Goal: Information Seeking & Learning: Learn about a topic

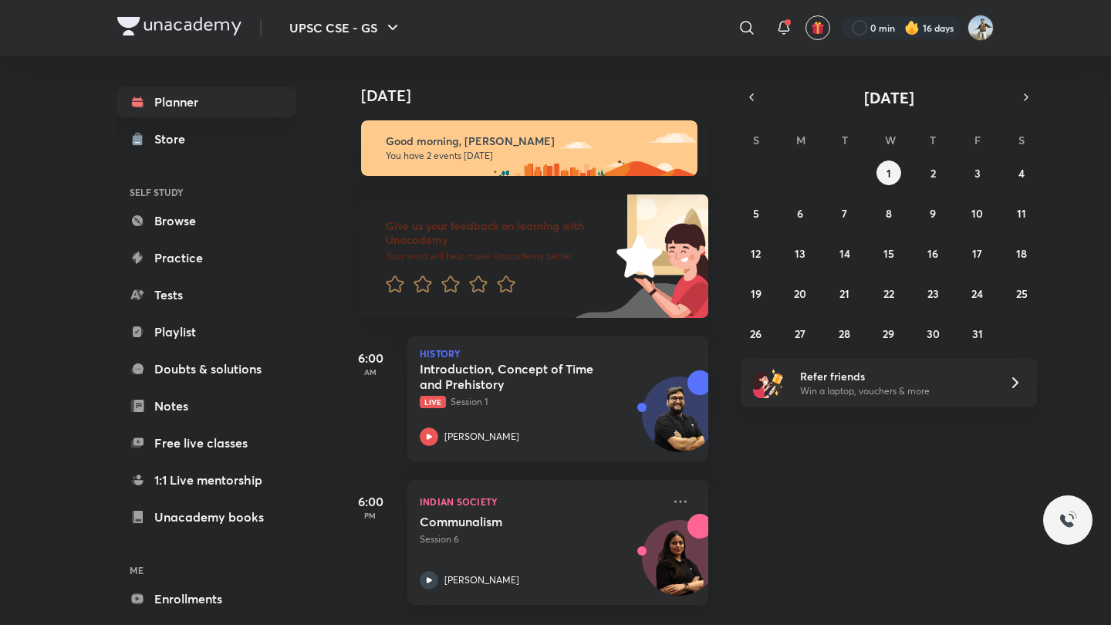
scroll to position [4, 0]
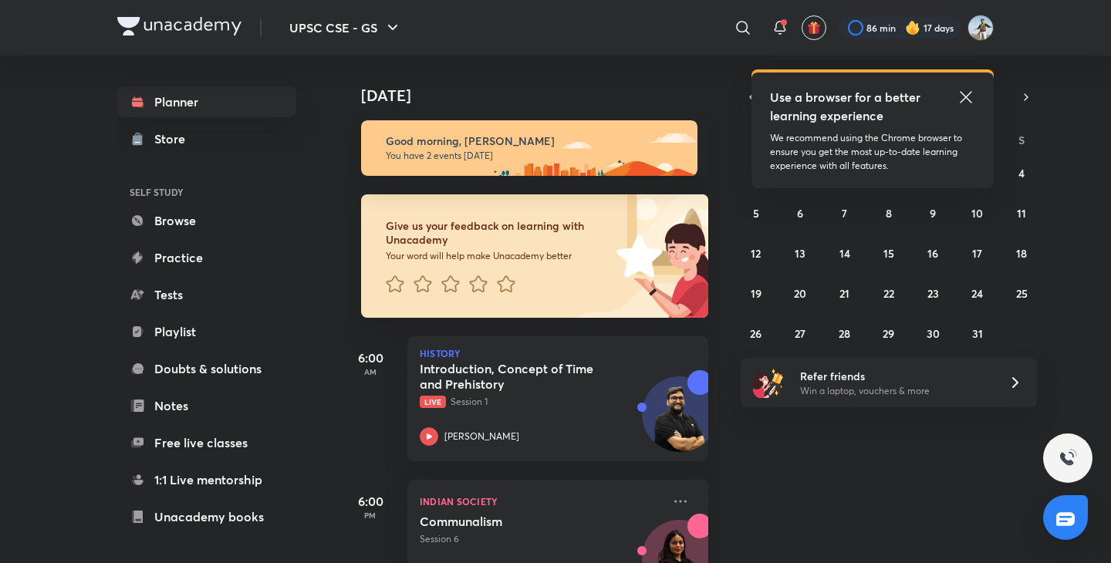
click at [965, 86] on div "Use a browser for a better learning experience We recommend using the Chrome br…" at bounding box center [873, 131] width 242 height 116
click at [962, 94] on icon at bounding box center [966, 97] width 12 height 12
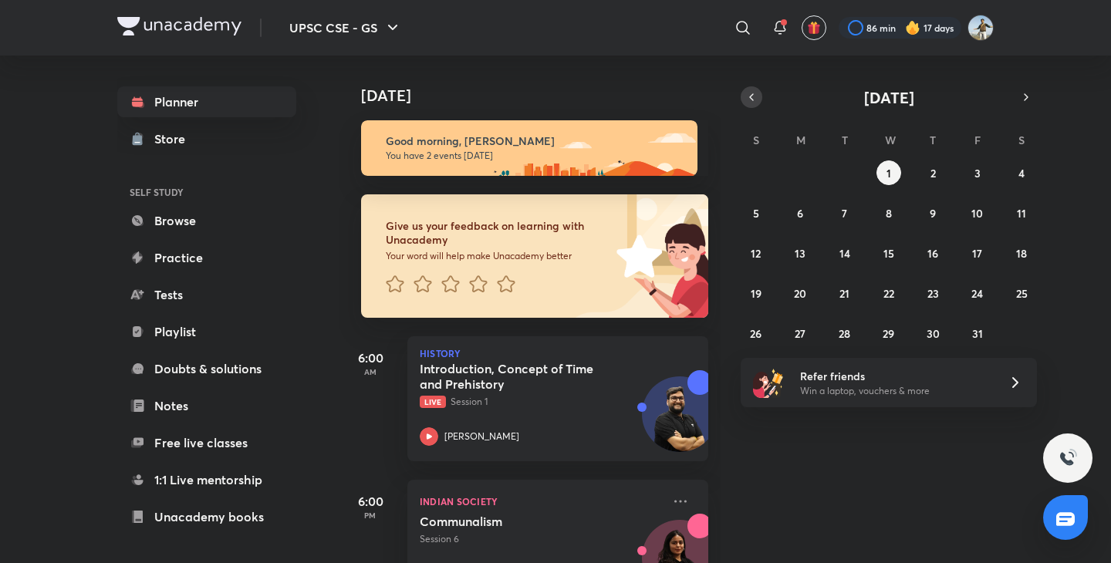
click at [751, 90] on icon "button" at bounding box center [752, 97] width 12 height 14
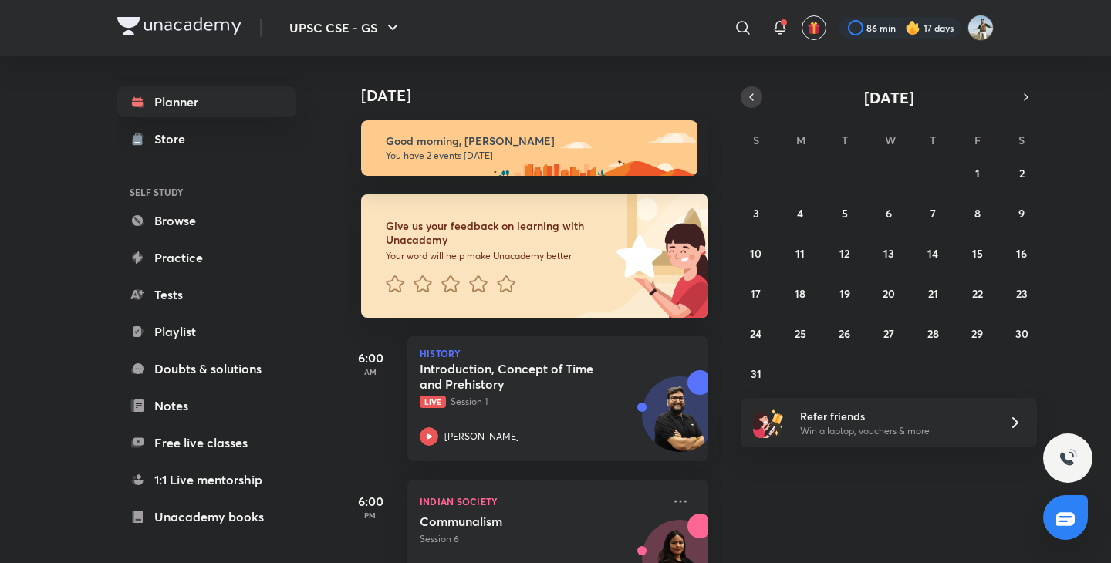
click at [751, 90] on icon "button" at bounding box center [752, 97] width 12 height 14
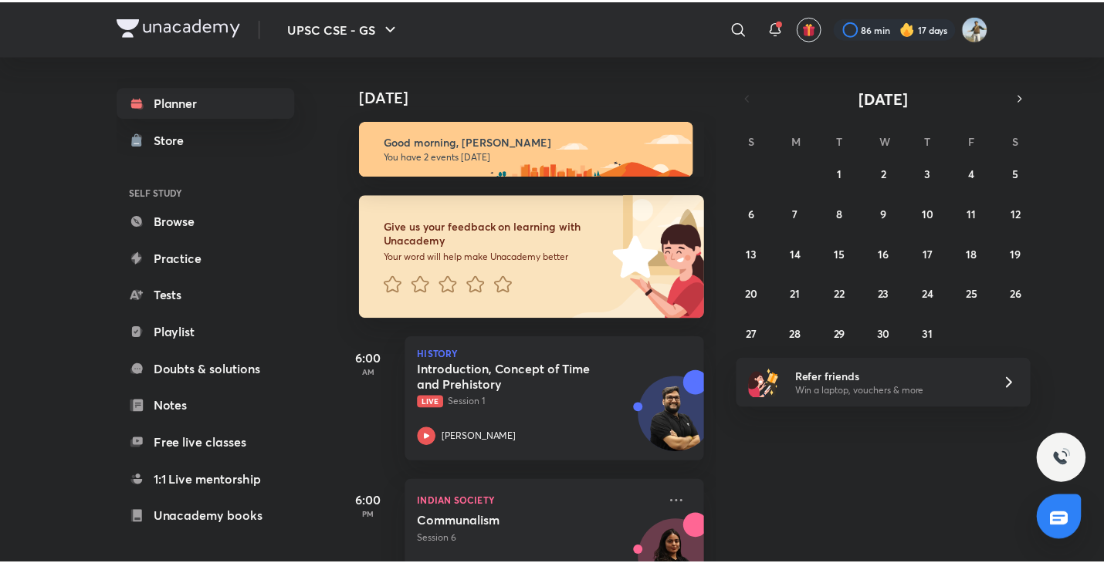
scroll to position [66, 0]
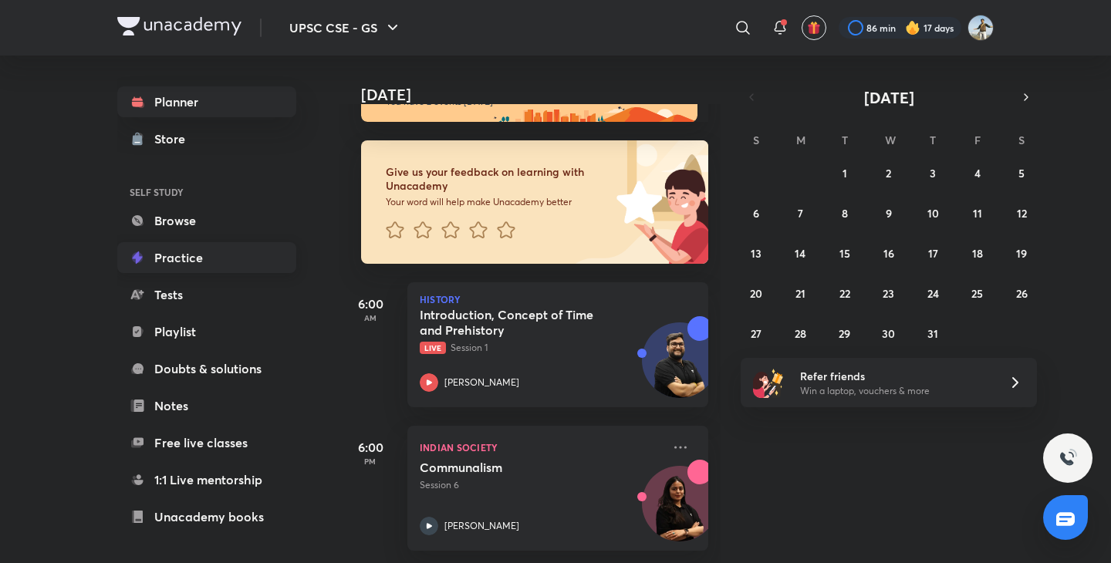
click at [183, 270] on link "Practice" at bounding box center [206, 257] width 179 height 31
click at [179, 299] on link "Tests" at bounding box center [206, 294] width 179 height 31
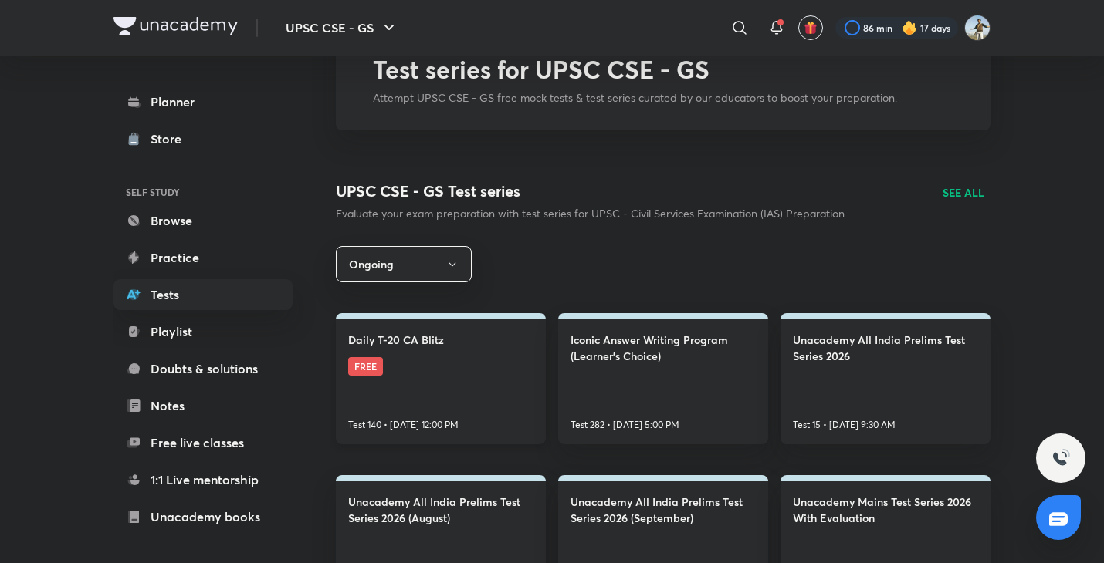
scroll to position [100, 0]
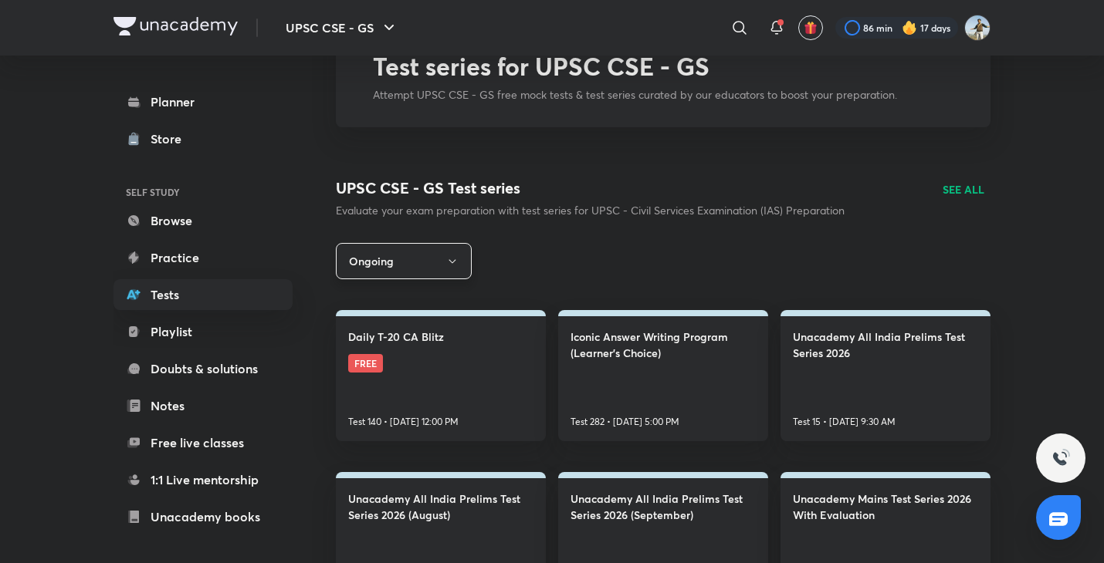
click at [458, 257] on icon "button" at bounding box center [452, 261] width 12 height 12
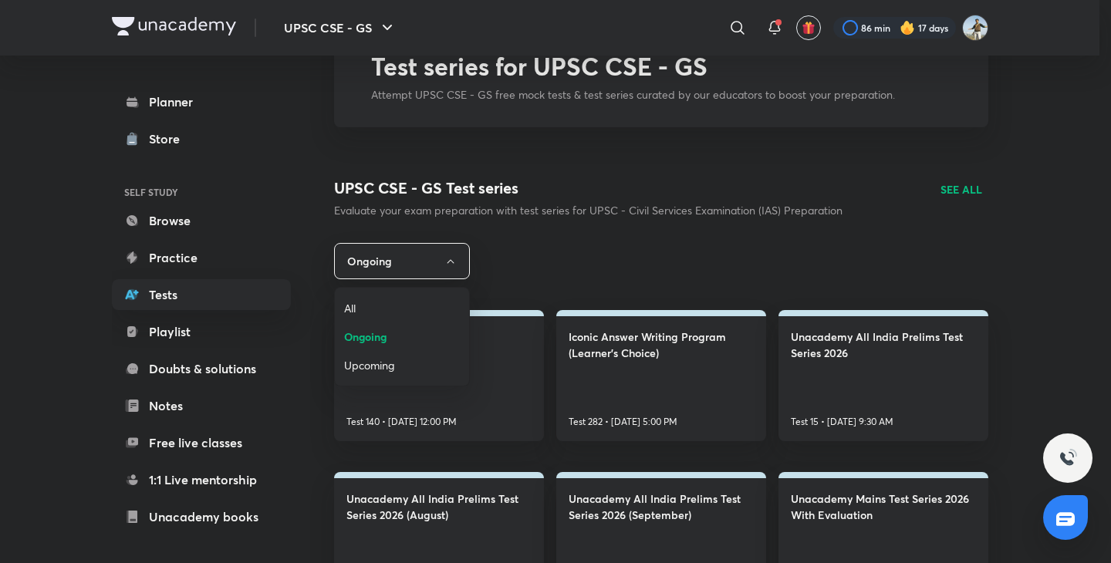
click at [388, 308] on span "All" at bounding box center [402, 308] width 116 height 16
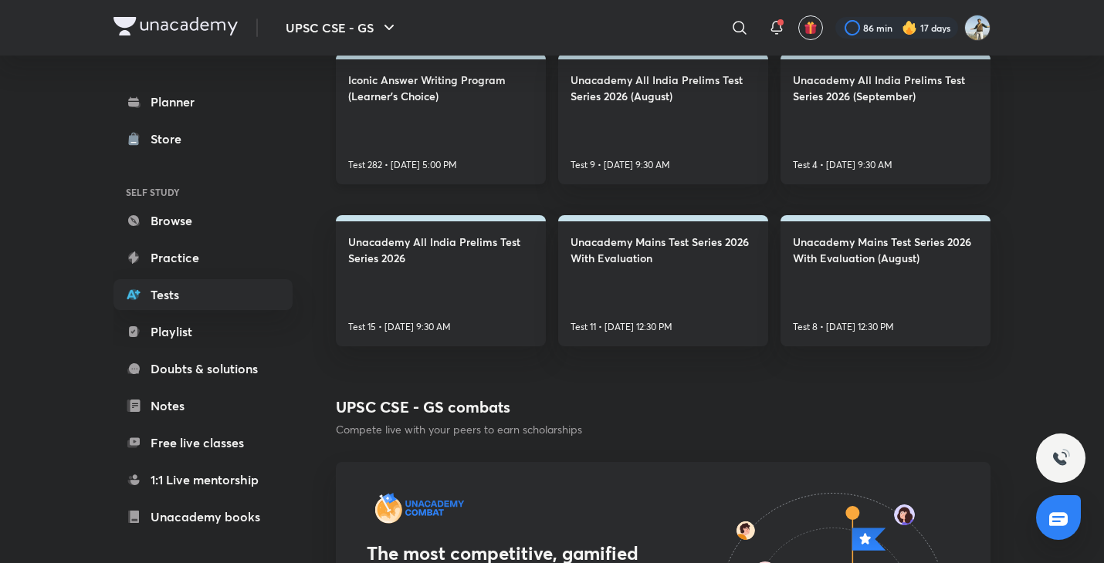
scroll to position [322, 0]
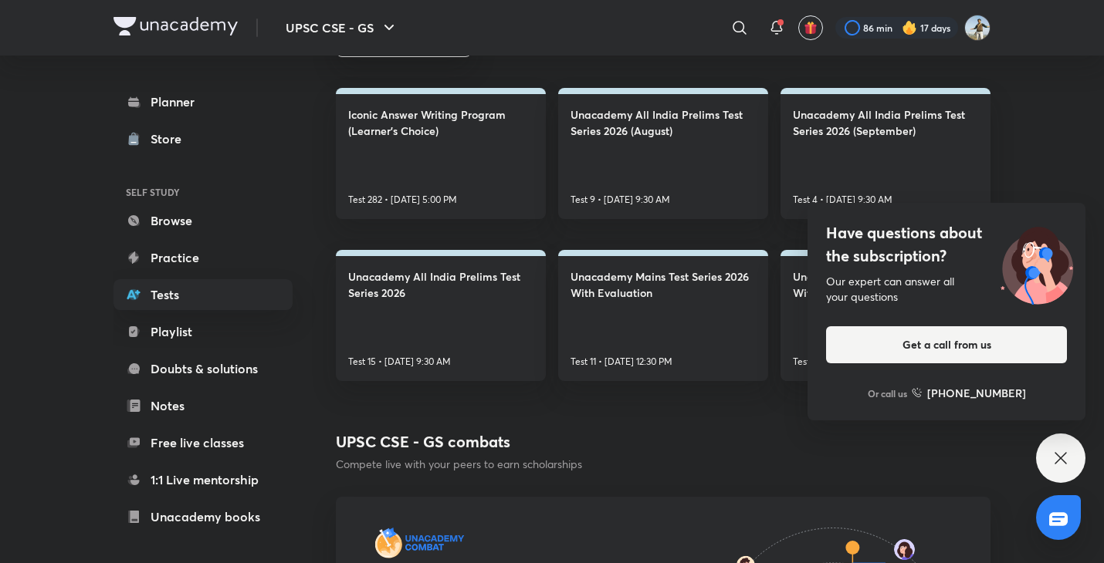
click at [1043, 462] on div "Have questions about the subscription? Our expert can answer all your questions…" at bounding box center [1060, 458] width 49 height 49
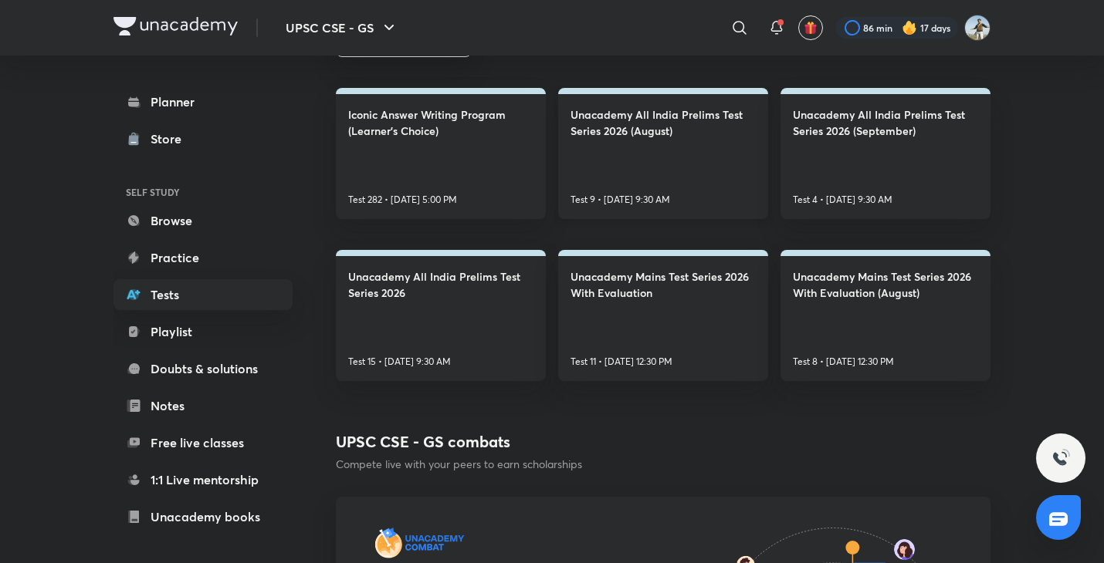
click at [702, 175] on link "Unacademy All India Prelims Test Series 2026 (August) Test 9 • Oct 5, 9:30 AM" at bounding box center [663, 153] width 210 height 131
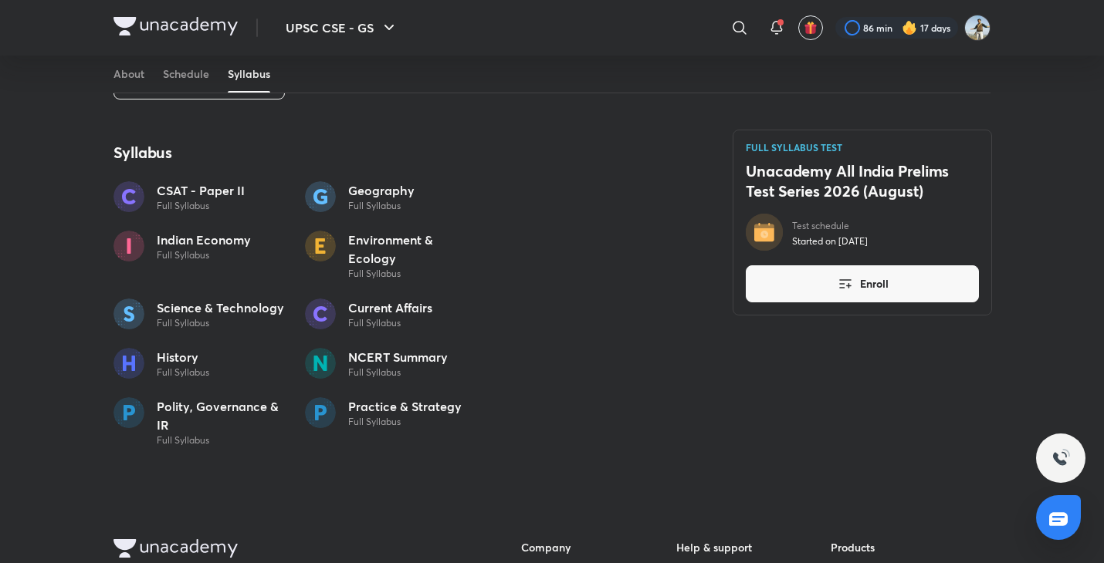
scroll to position [772, 0]
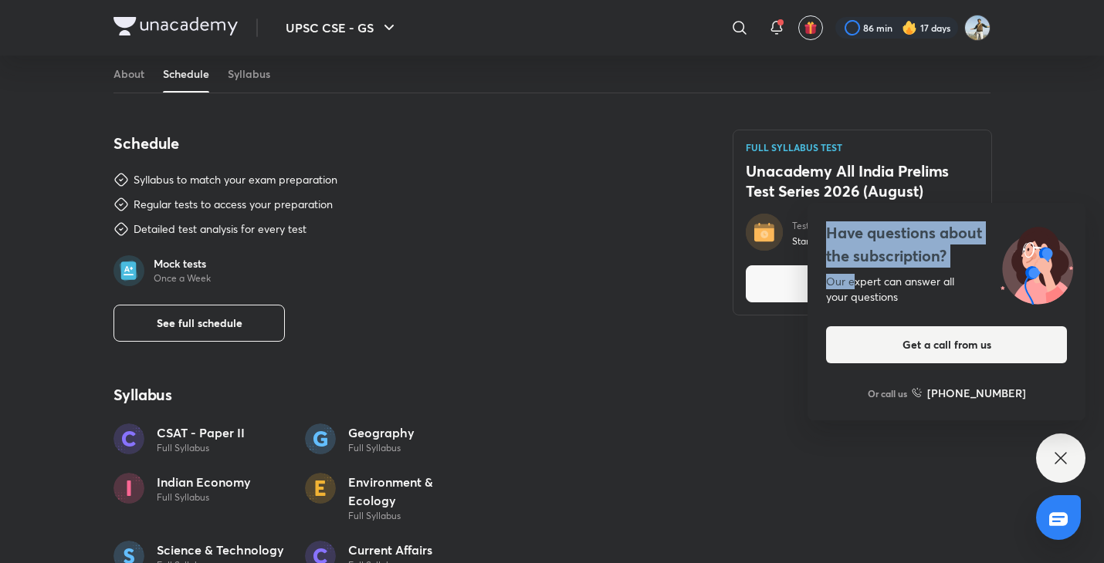
drag, startPoint x: 852, startPoint y: 285, endPoint x: 1061, endPoint y: 464, distance: 275.3
click at [1061, 464] on div "Have questions about the subscription? Our expert can answer all your questions…" at bounding box center [1060, 458] width 49 height 49
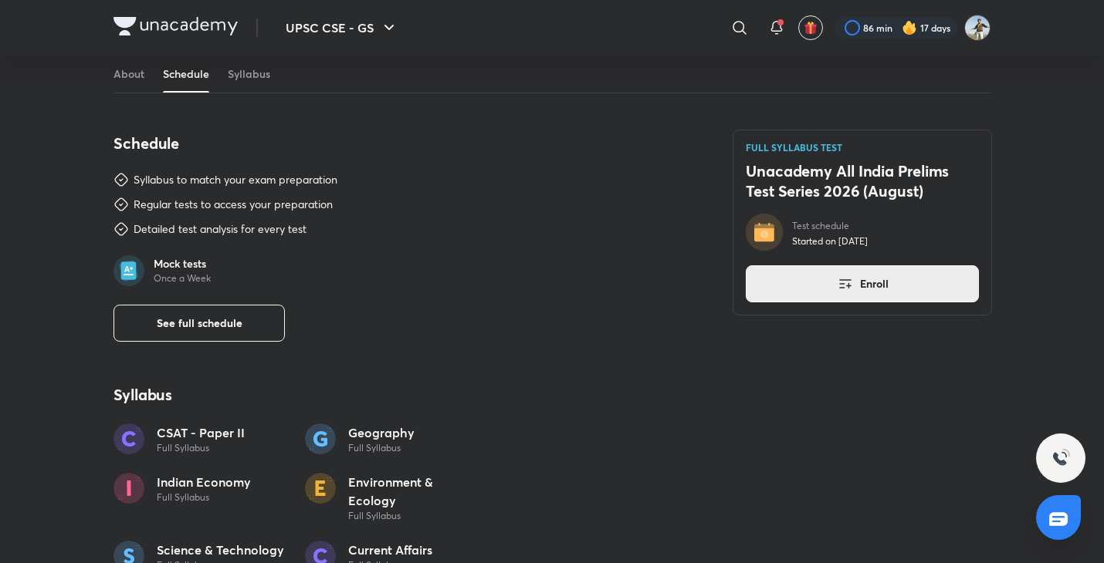
click at [884, 270] on button "Enroll" at bounding box center [862, 283] width 233 height 37
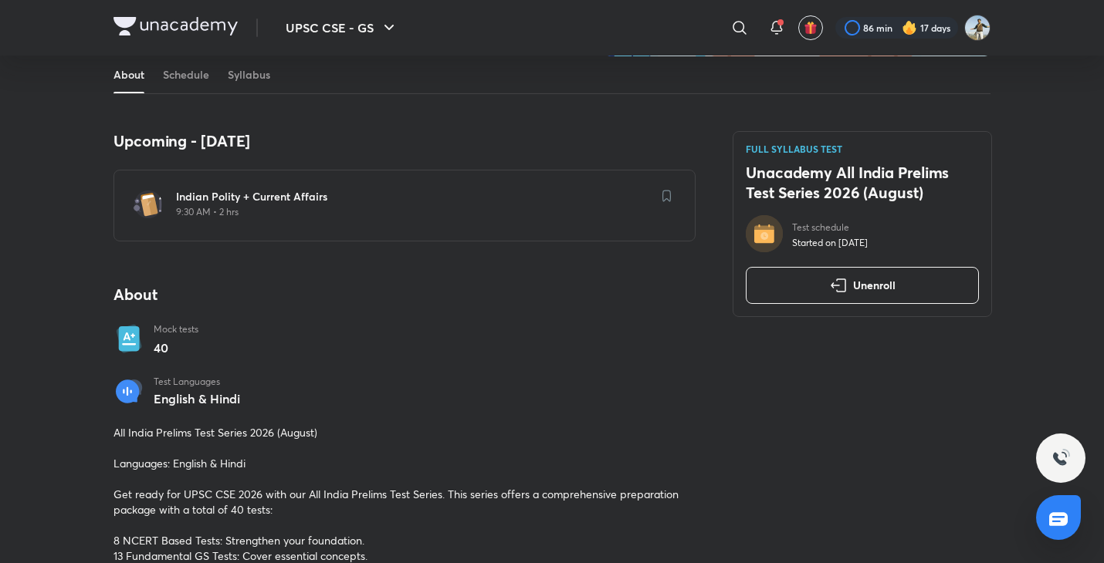
scroll to position [249, 0]
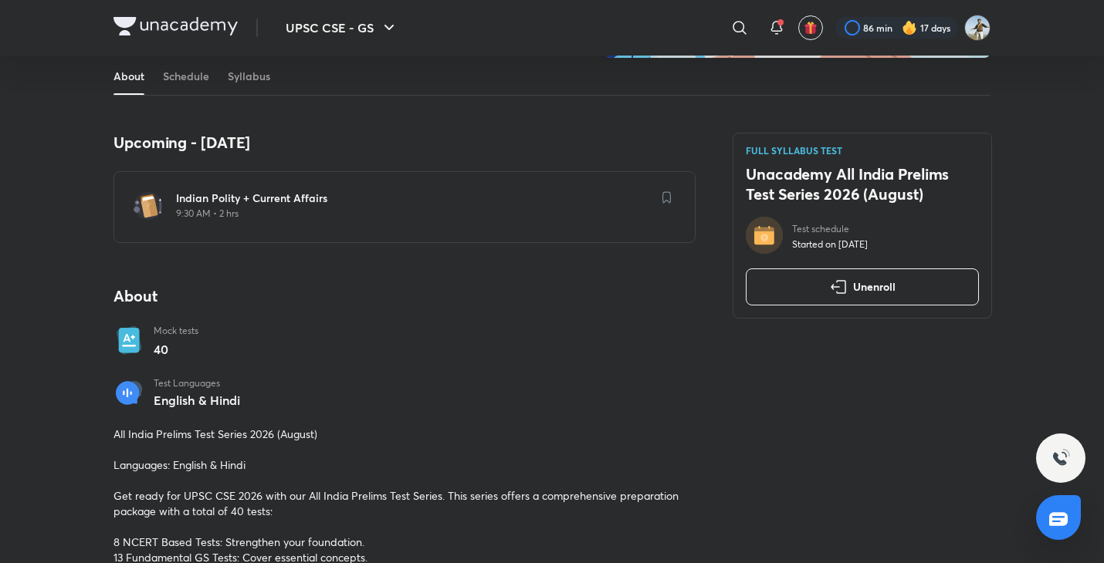
click at [232, 198] on h6 "Indian Polity + Current Affairs" at bounding box center [413, 198] width 475 height 15
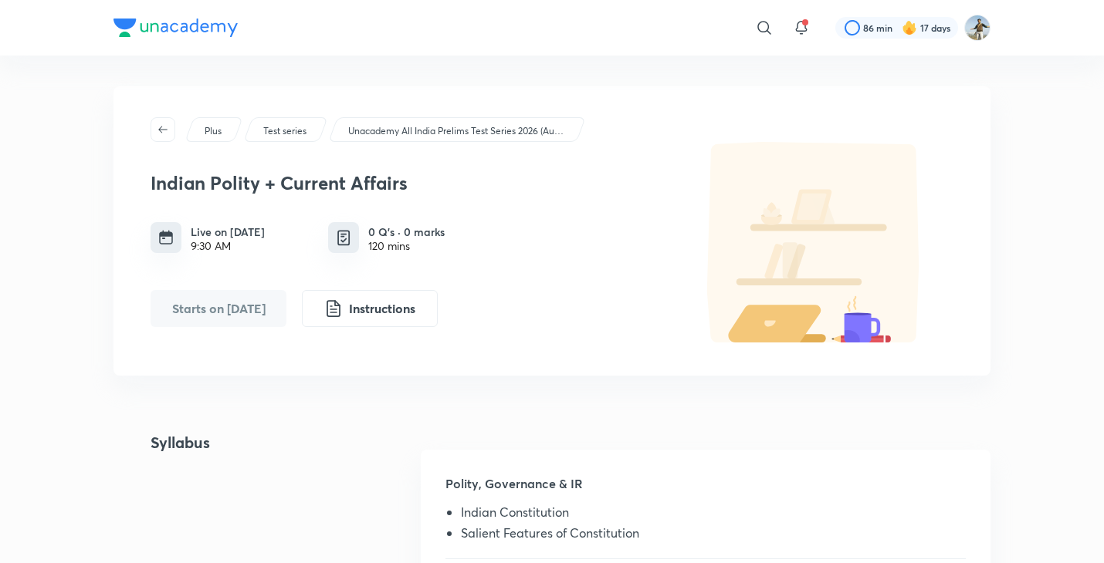
scroll to position [1, 0]
click at [168, 126] on icon "button" at bounding box center [163, 129] width 12 height 12
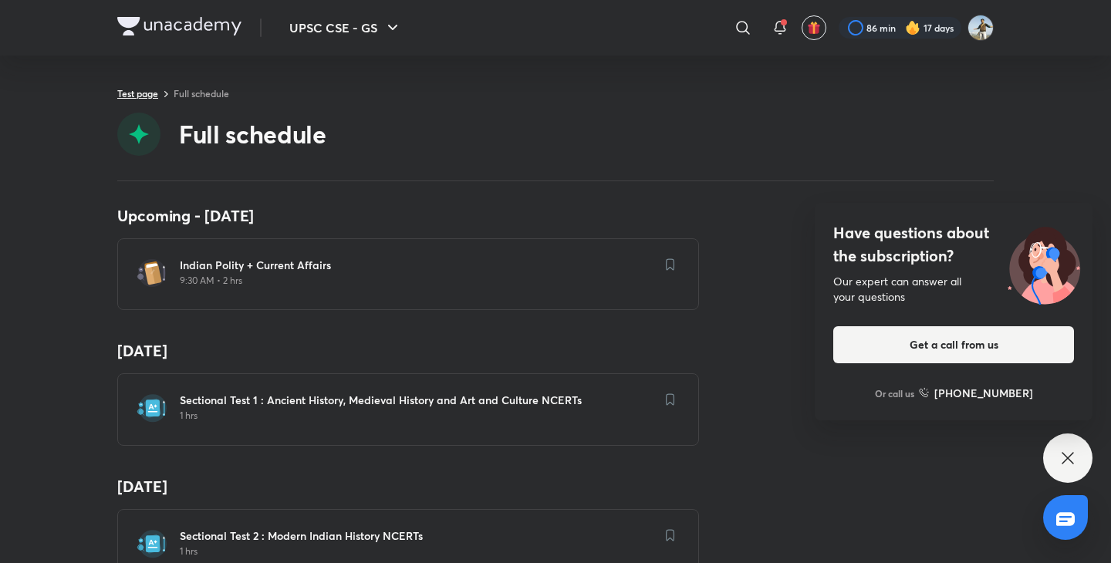
click at [138, 95] on link "Test page" at bounding box center [137, 93] width 41 height 12
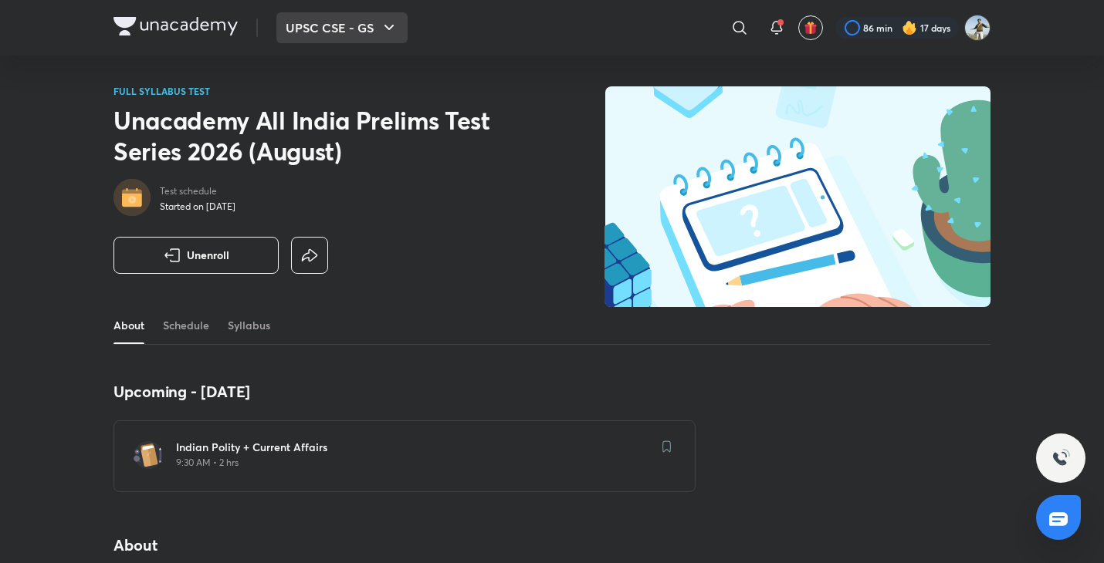
click at [302, 36] on button "UPSC CSE - GS" at bounding box center [341, 27] width 131 height 31
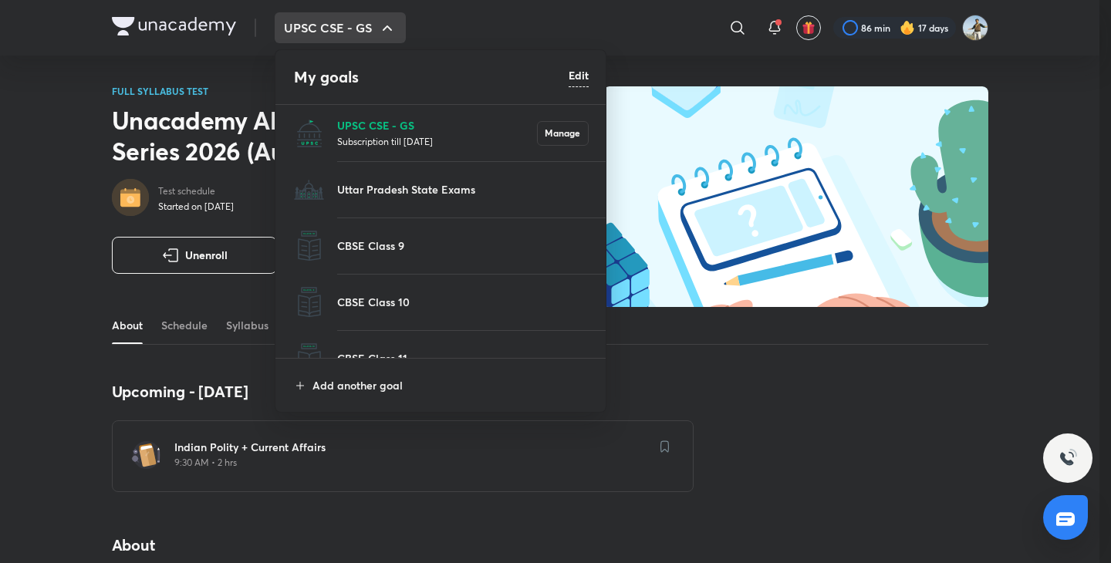
click at [365, 127] on p "UPSC CSE - GS" at bounding box center [437, 125] width 200 height 16
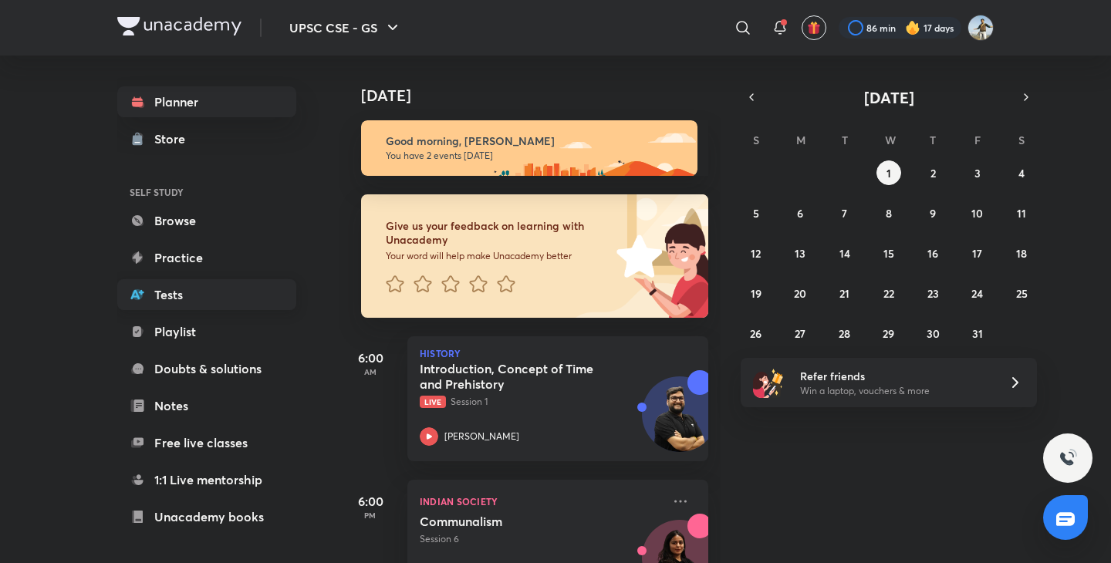
click at [186, 289] on link "Tests" at bounding box center [206, 294] width 179 height 31
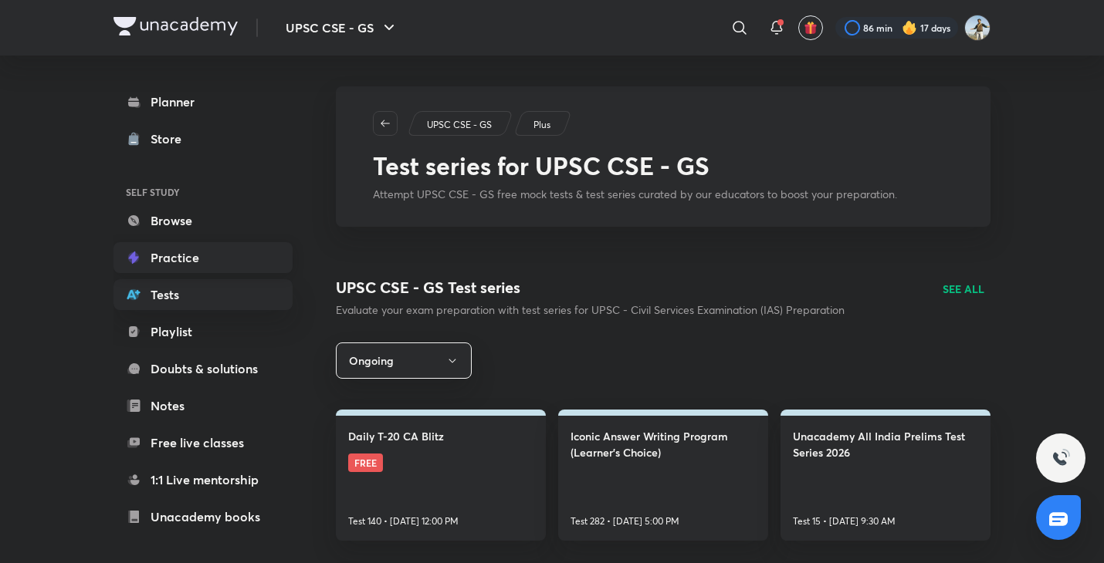
click at [200, 267] on link "Practice" at bounding box center [202, 257] width 179 height 31
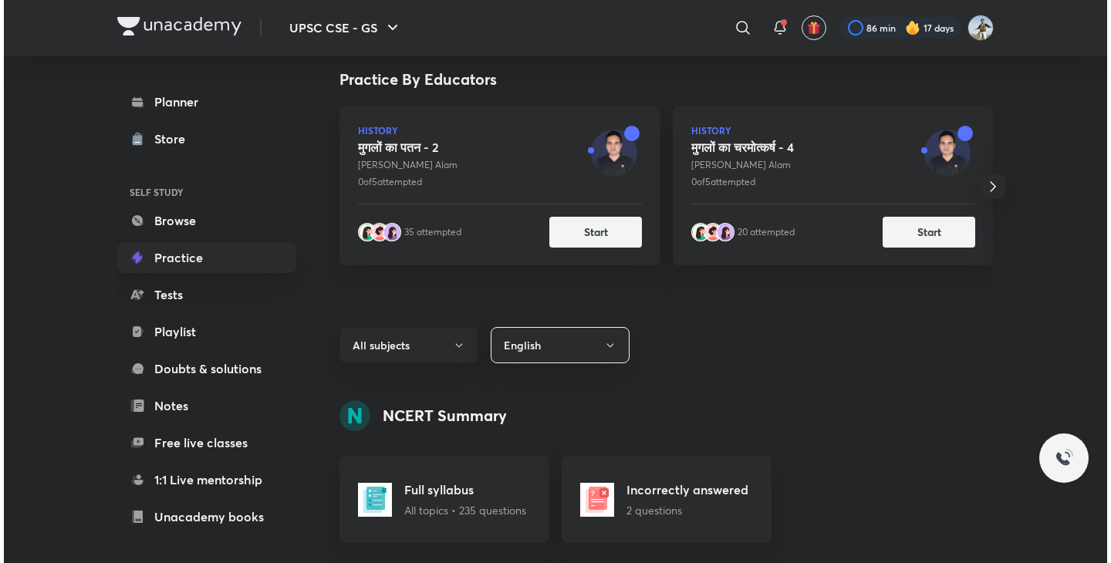
scroll to position [207, 0]
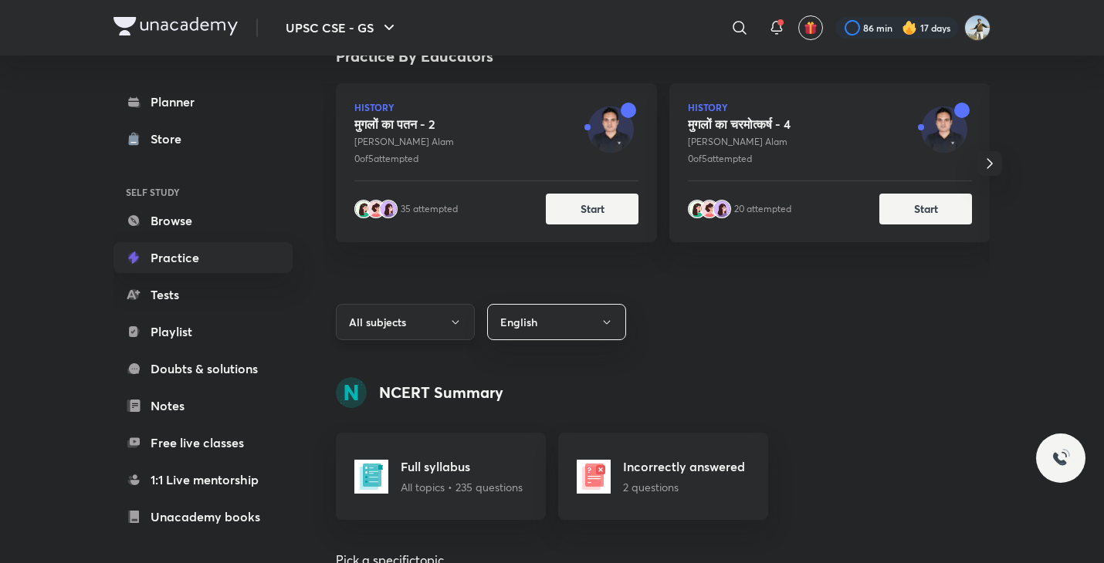
click at [439, 330] on button "All subjects" at bounding box center [405, 322] width 139 height 36
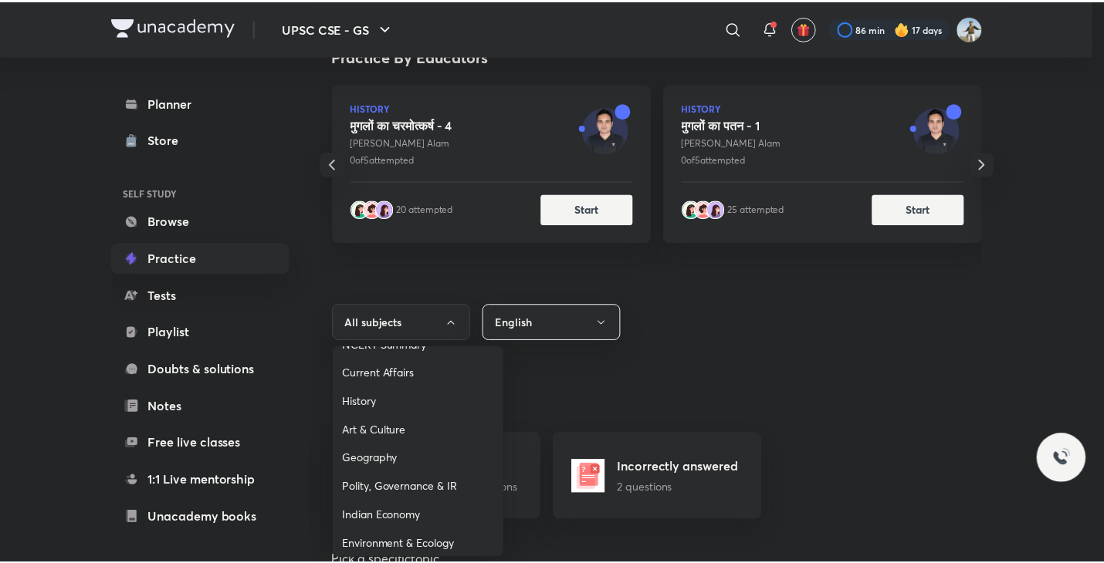
scroll to position [54, 0]
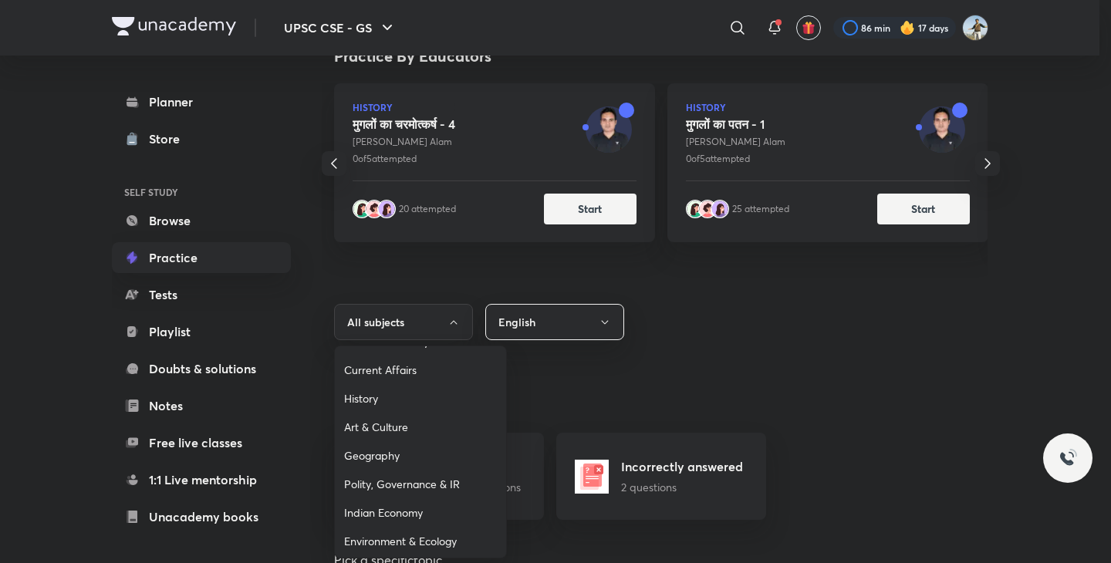
drag, startPoint x: 421, startPoint y: 479, endPoint x: 396, endPoint y: 486, distance: 25.9
click at [396, 486] on span "Polity, Governance & IR" at bounding box center [420, 484] width 153 height 16
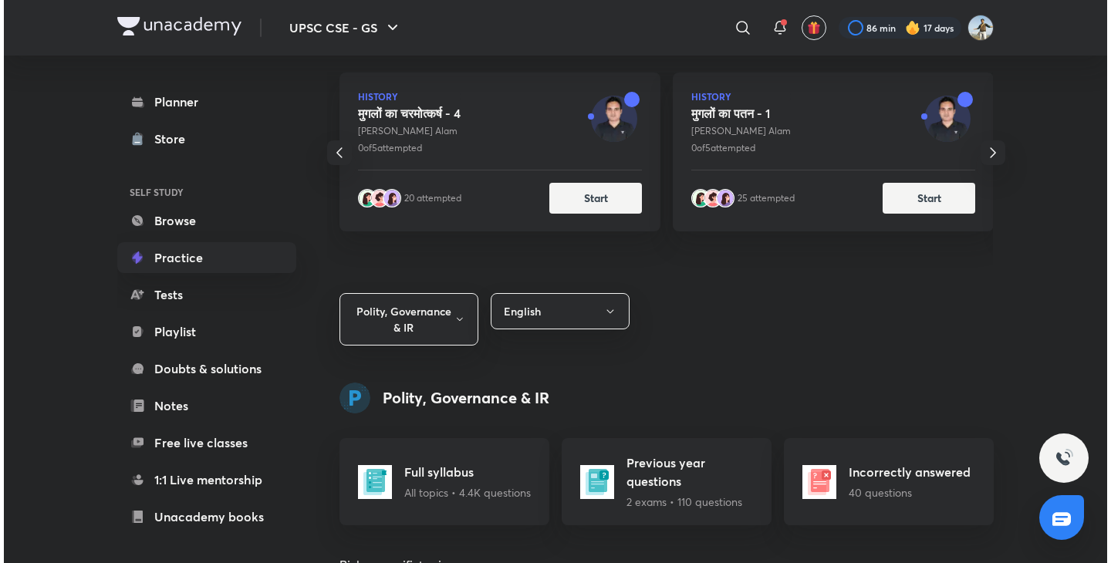
scroll to position [378, 0]
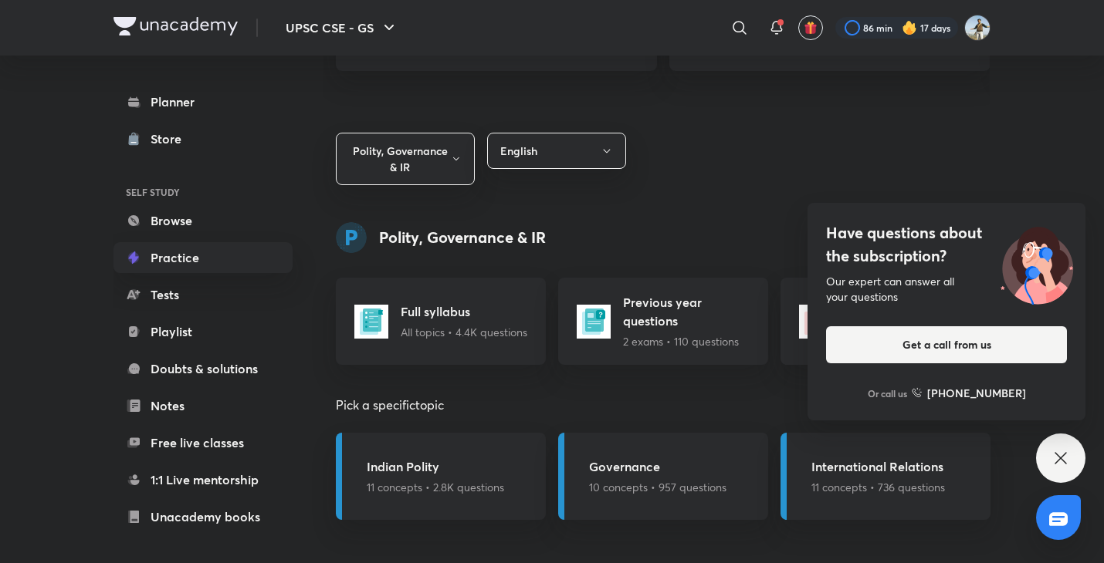
click at [1040, 451] on div "Have questions about the subscription? Our expert can answer all your questions…" at bounding box center [1060, 458] width 49 height 49
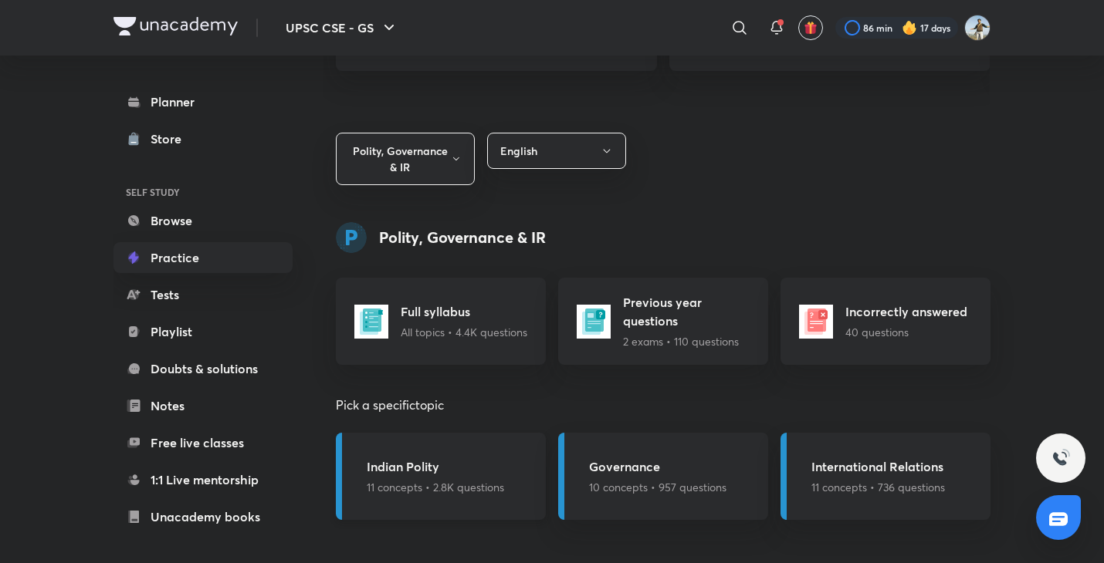
click at [434, 488] on p "11 concepts • 2.8K questions" at bounding box center [435, 487] width 137 height 16
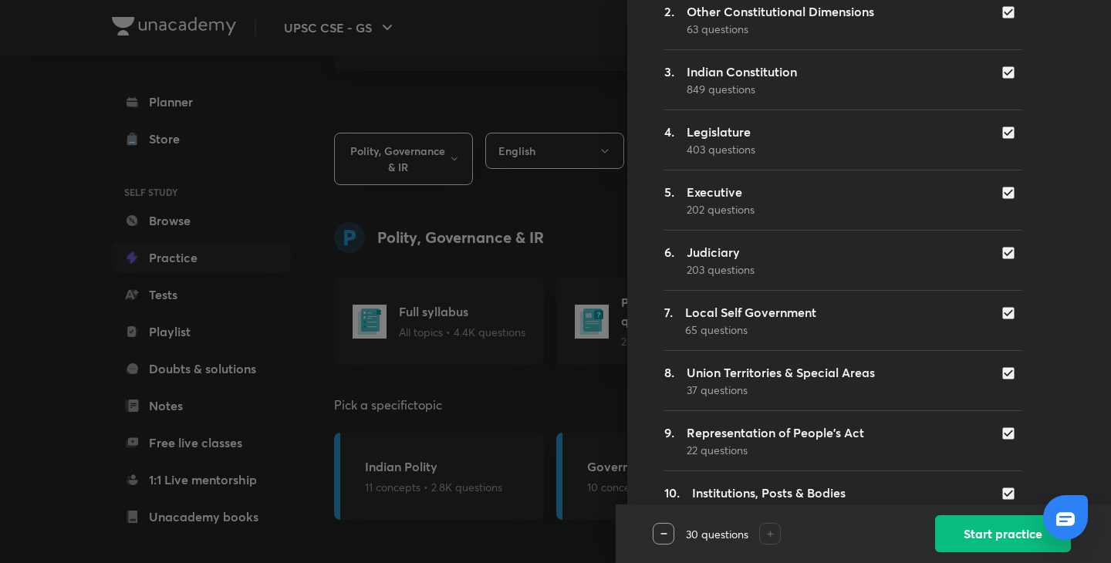
scroll to position [0, 0]
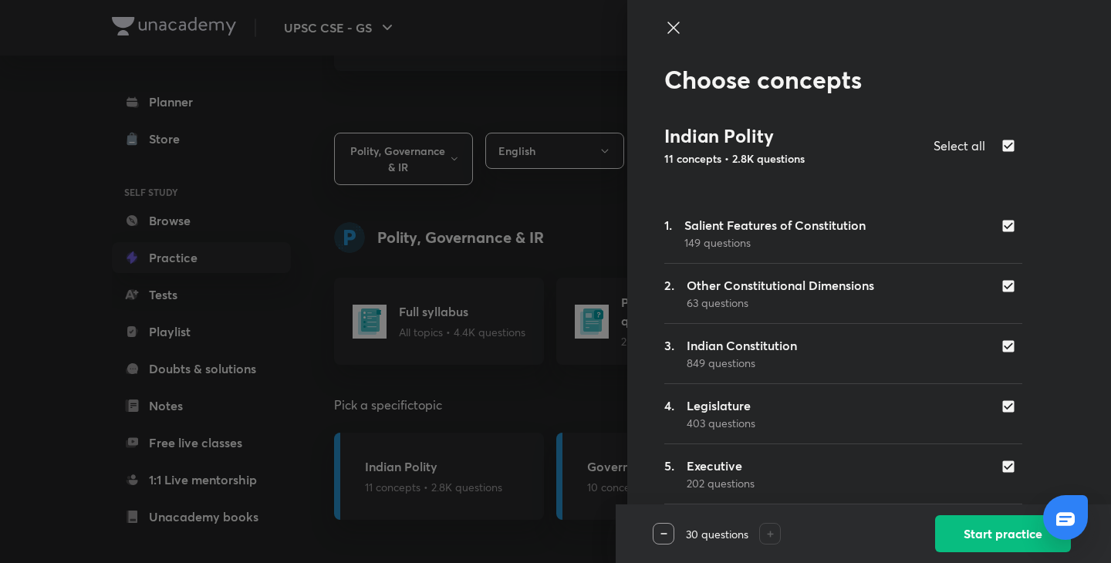
click at [1001, 279] on input "checkbox" at bounding box center [1012, 286] width 22 height 15
checkbox input "false"
click at [1001, 345] on input "checkbox" at bounding box center [1012, 346] width 22 height 15
checkbox input "false"
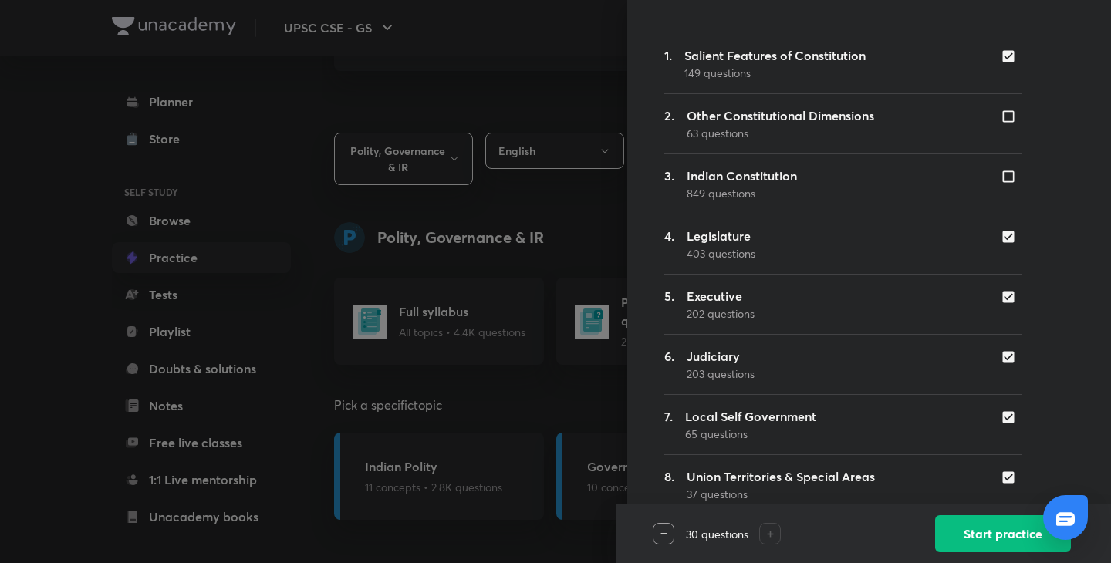
scroll to position [172, 0]
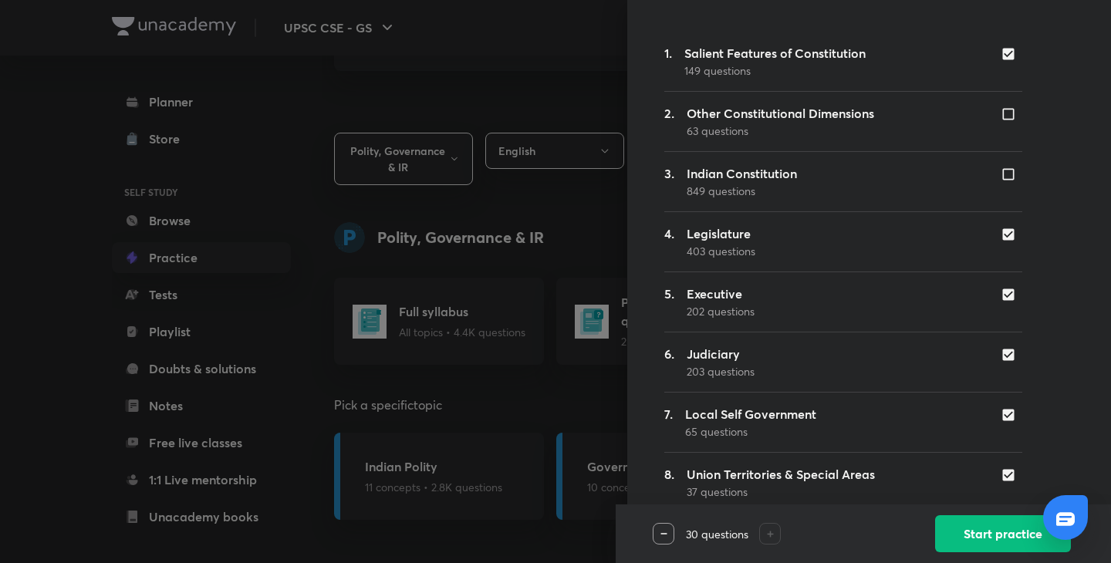
click at [1001, 233] on input "checkbox" at bounding box center [1012, 234] width 22 height 15
checkbox input "false"
click at [1002, 297] on input "checkbox" at bounding box center [1012, 294] width 22 height 15
checkbox input "false"
click at [1001, 360] on input "checkbox" at bounding box center [1012, 354] width 22 height 15
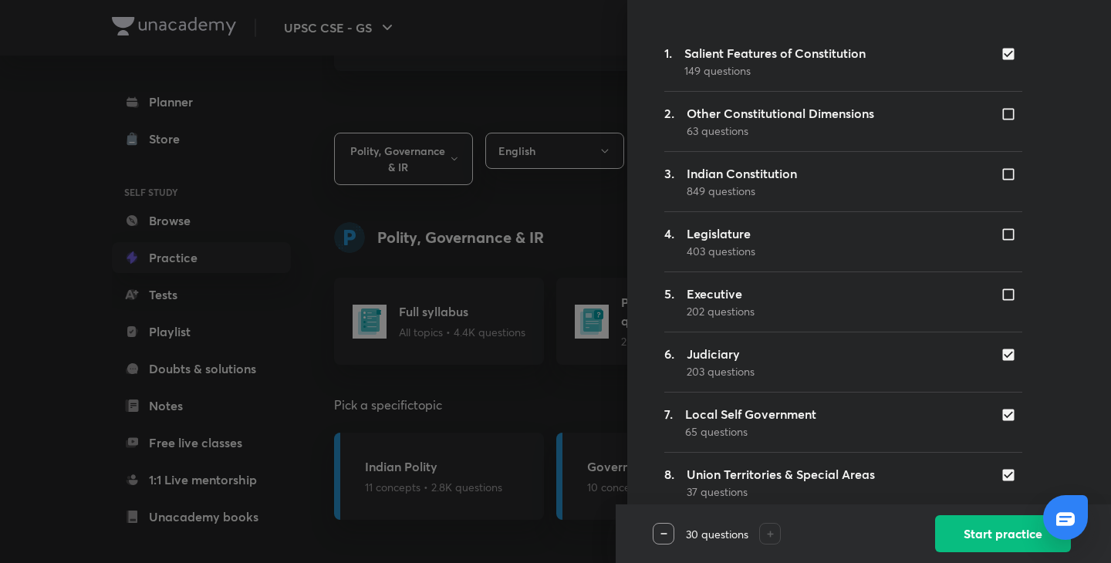
checkbox input "false"
click at [1001, 418] on input "checkbox" at bounding box center [1012, 415] width 22 height 15
checkbox input "false"
click at [1001, 473] on input "checkbox" at bounding box center [1012, 475] width 22 height 15
checkbox input "false"
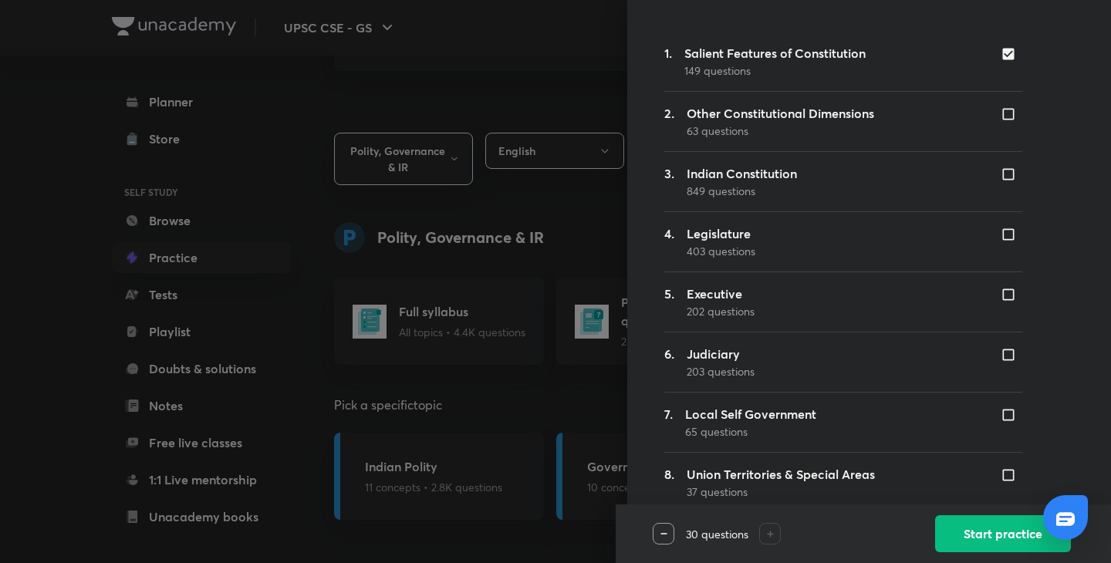
scroll to position [364, 0]
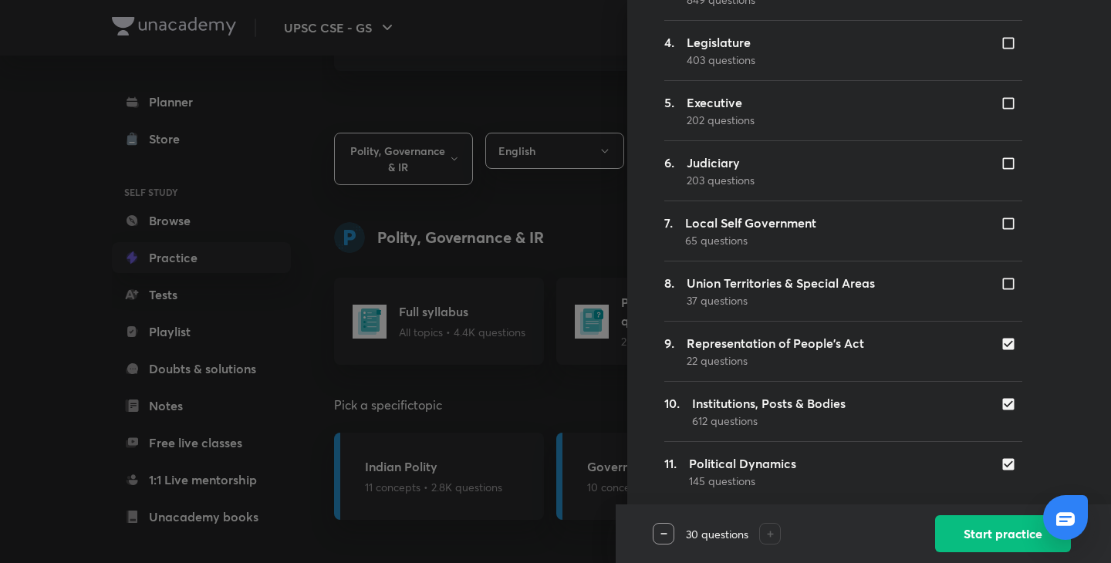
click at [1001, 344] on input "checkbox" at bounding box center [1012, 343] width 22 height 15
checkbox input "false"
click at [1001, 406] on input "checkbox" at bounding box center [1012, 404] width 22 height 15
checkbox input "false"
click at [1001, 456] on div at bounding box center [1012, 464] width 22 height 18
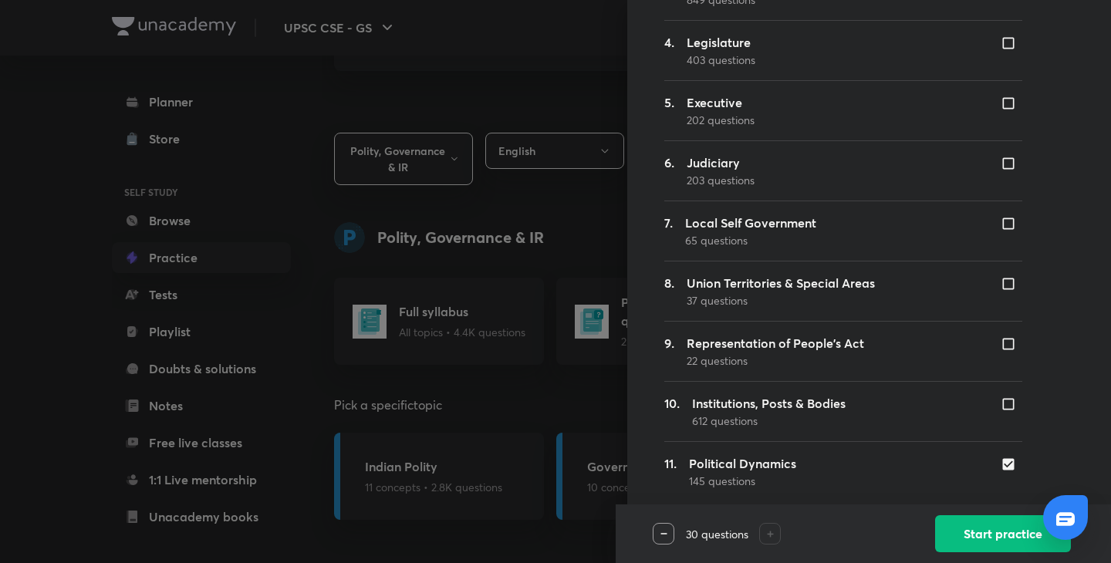
click at [1001, 470] on input "checkbox" at bounding box center [1012, 464] width 22 height 15
checkbox input "false"
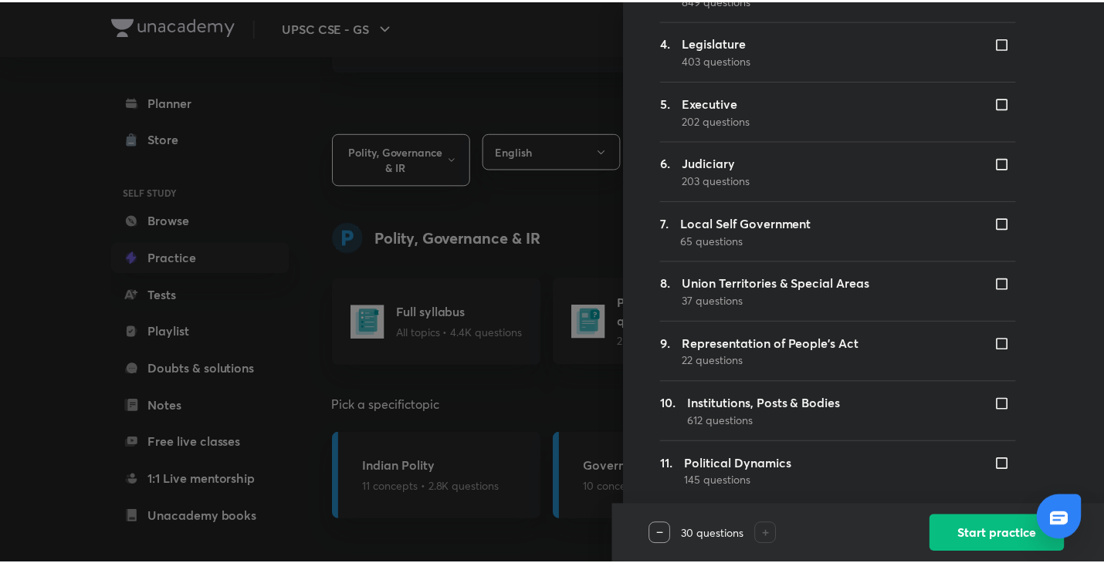
scroll to position [0, 0]
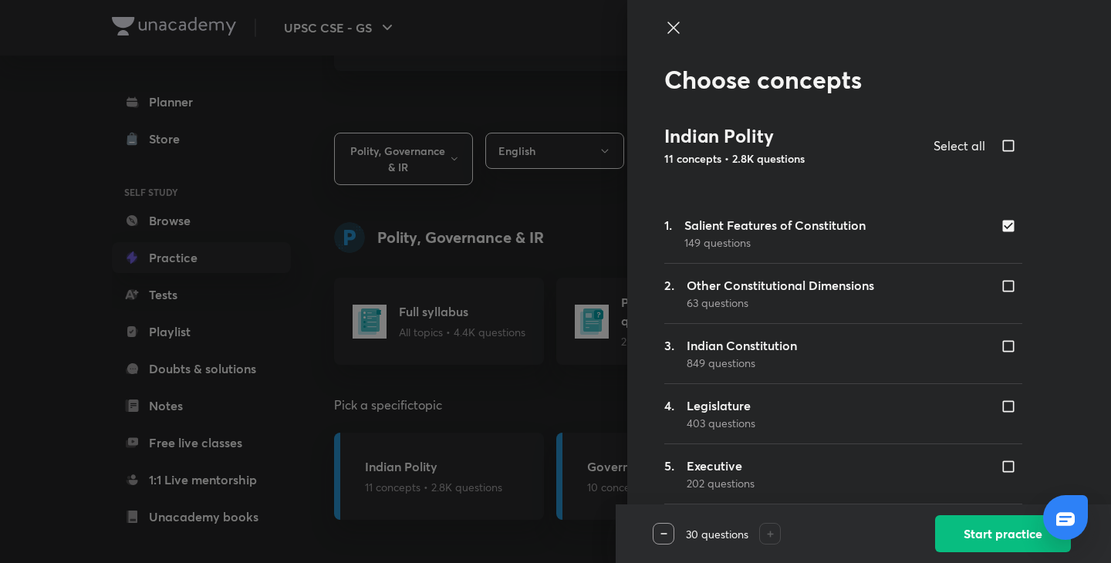
click at [665, 28] on icon at bounding box center [674, 28] width 19 height 19
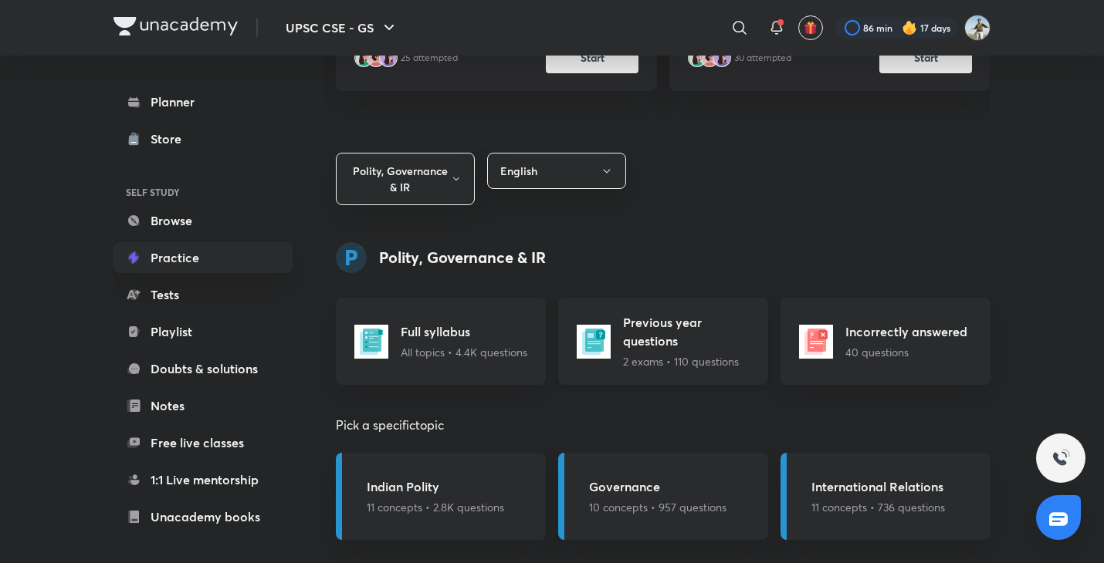
scroll to position [361, 0]
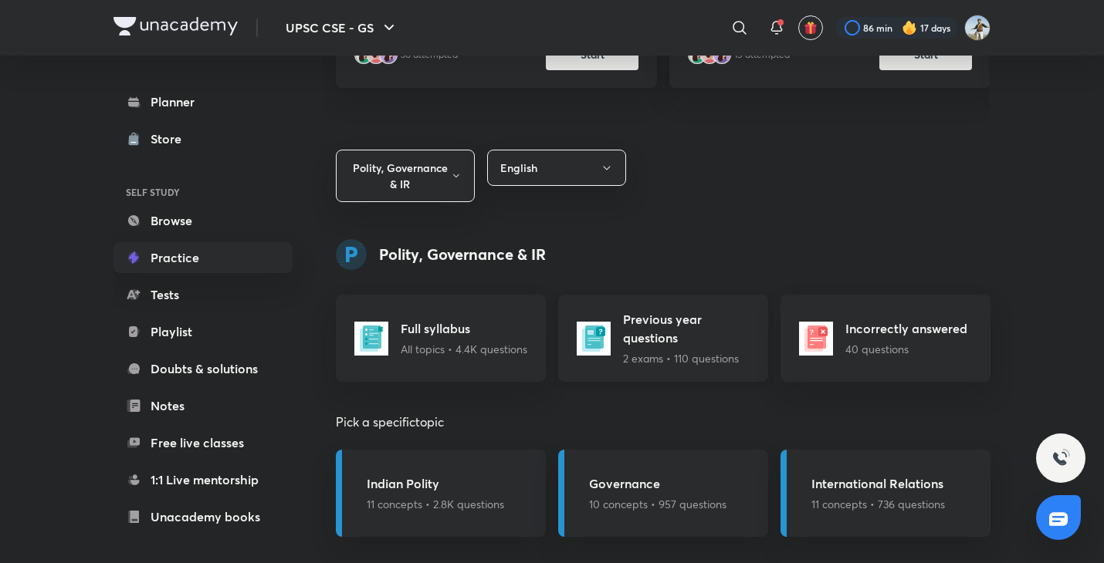
click at [648, 346] on h5 "Previous year questions" at bounding box center [691, 328] width 136 height 37
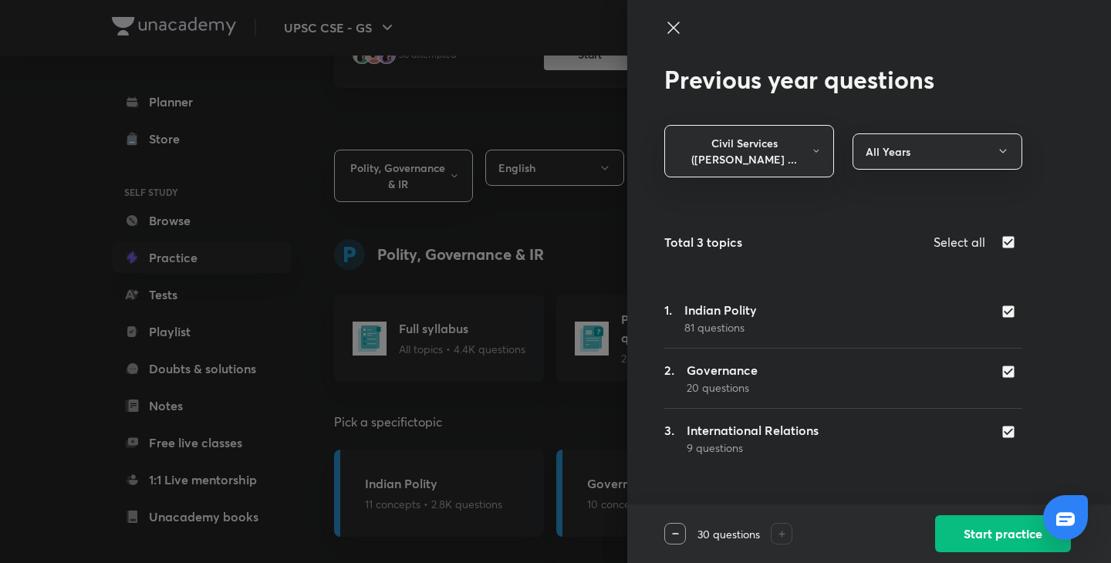
click at [1015, 364] on input "checkbox" at bounding box center [1012, 371] width 22 height 15
checkbox input "false"
click at [1009, 424] on input "checkbox" at bounding box center [1012, 431] width 22 height 15
checkbox input "false"
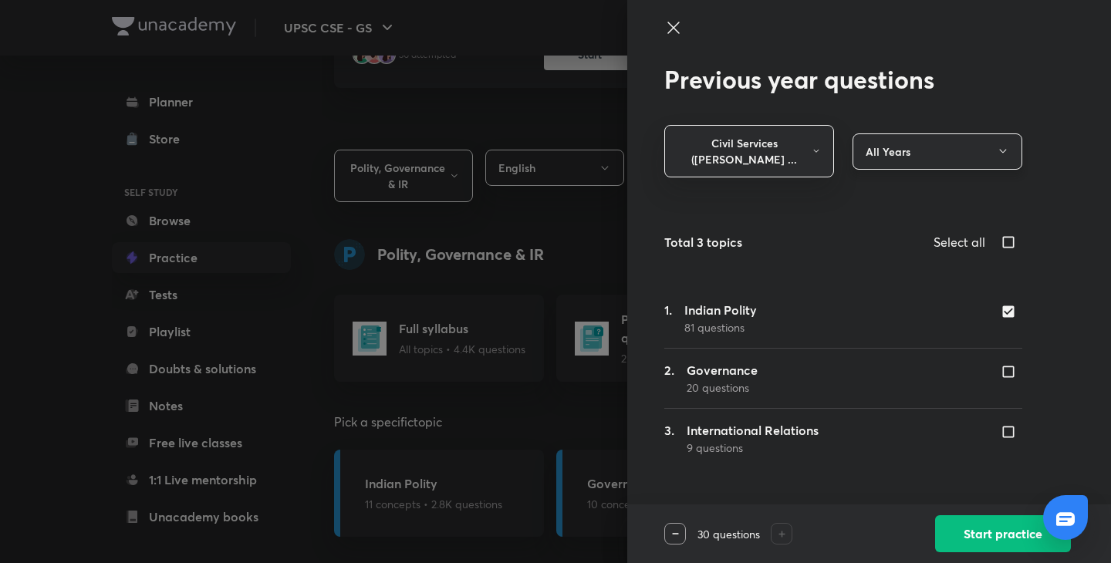
click at [924, 137] on button "All Years" at bounding box center [938, 152] width 170 height 36
click at [905, 244] on span "Year 2011 to 2015" at bounding box center [937, 247] width 149 height 16
checkbox input "true"
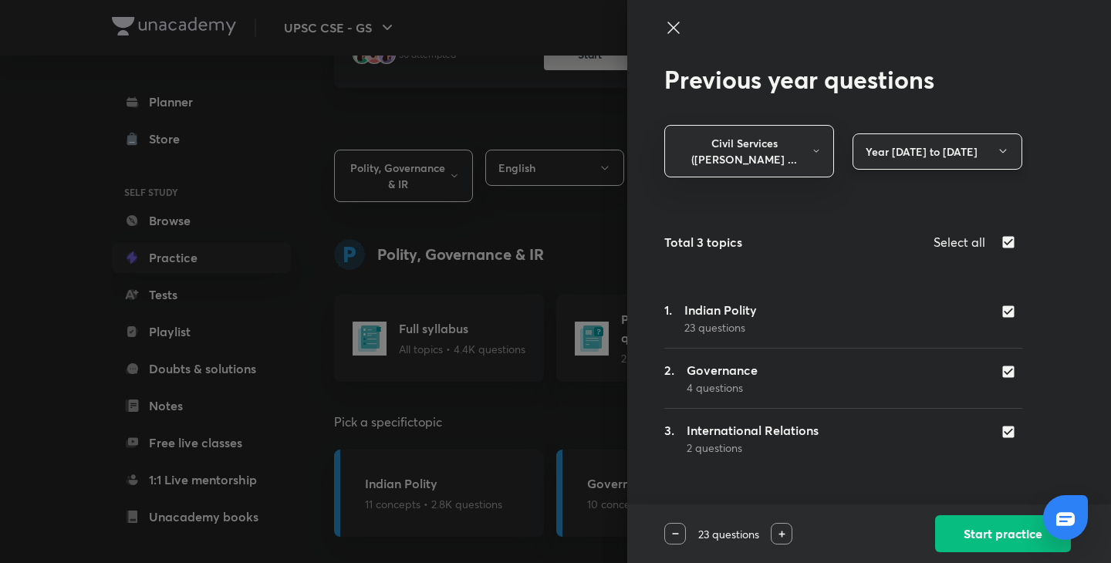
click at [965, 137] on button "Year 2011 to 2015" at bounding box center [938, 152] width 170 height 36
click at [897, 194] on span "All Years" at bounding box center [937, 190] width 149 height 16
click at [1006, 364] on input "checkbox" at bounding box center [1012, 371] width 22 height 15
checkbox input "false"
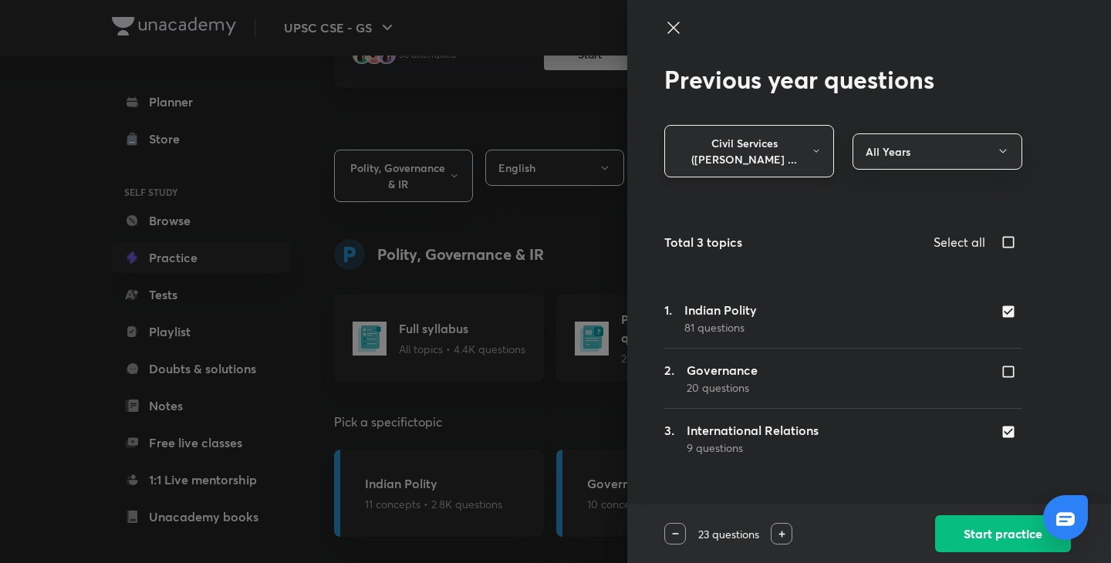
click at [823, 141] on button "Civil Services (Preli ..." at bounding box center [750, 151] width 170 height 52
click at [854, 292] on div at bounding box center [555, 281] width 1111 height 563
click at [1012, 438] on div "3. International Relations 9 questions" at bounding box center [844, 438] width 358 height 35
click at [1009, 424] on input "checkbox" at bounding box center [1012, 431] width 22 height 15
checkbox input "false"
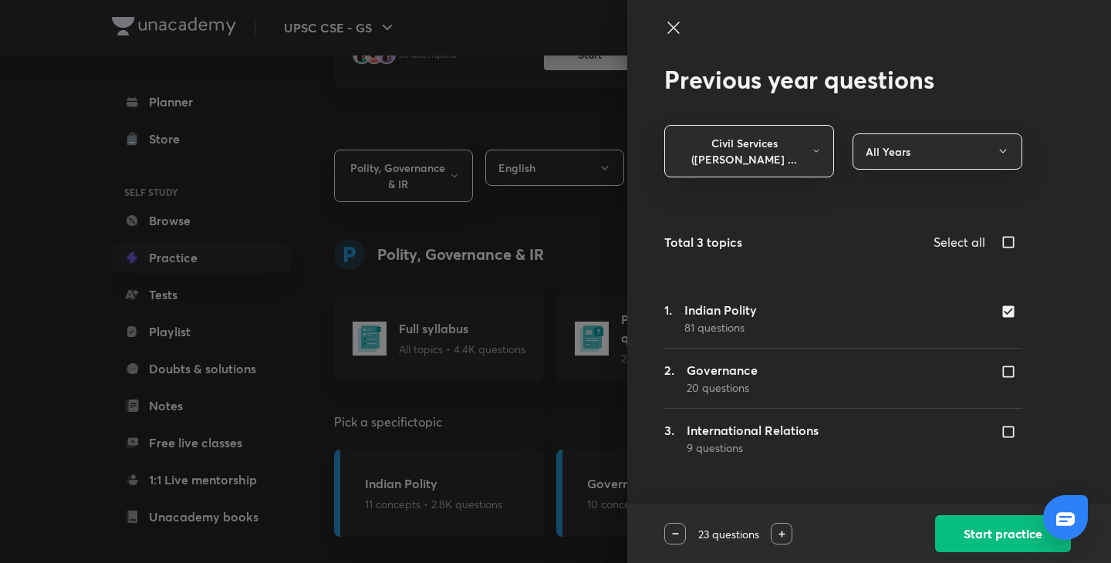
click at [673, 22] on icon at bounding box center [674, 28] width 19 height 19
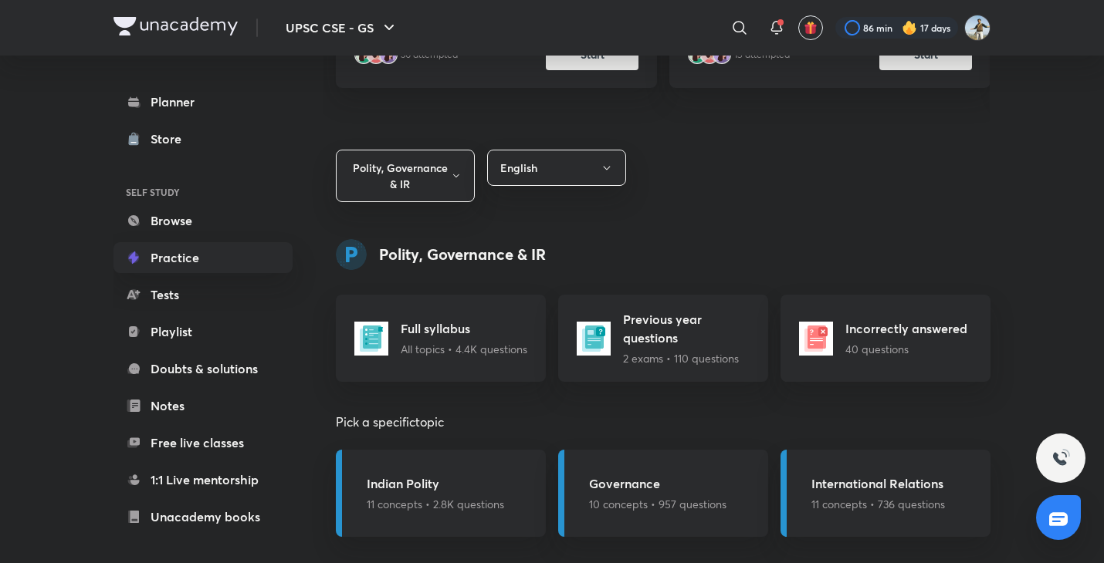
scroll to position [378, 0]
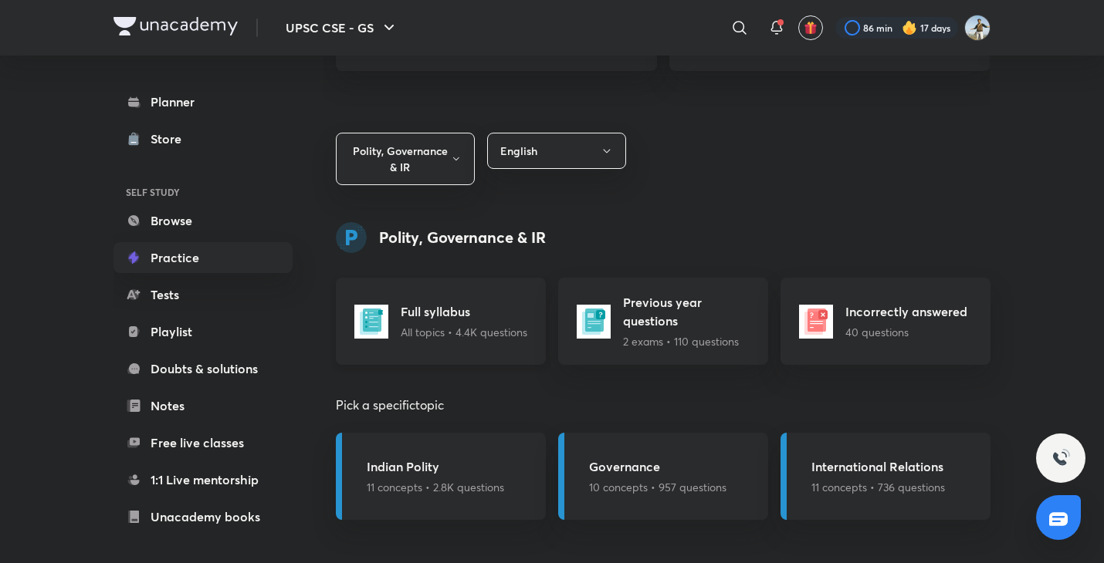
click at [514, 311] on h5 "Full syllabus" at bounding box center [464, 312] width 127 height 19
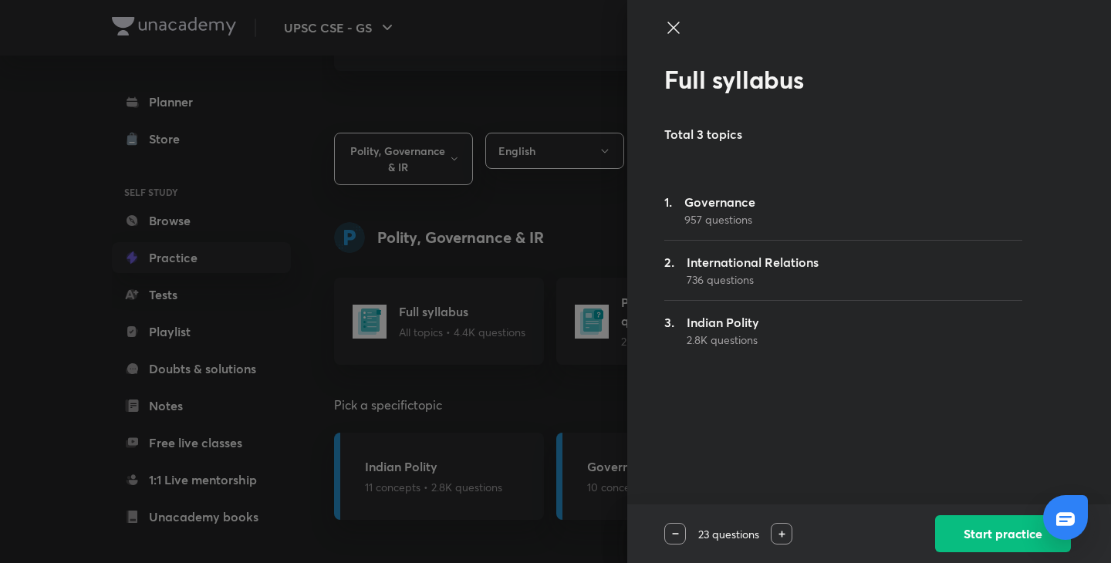
click at [715, 320] on h5 "Indian Polity" at bounding box center [723, 322] width 73 height 19
click at [716, 225] on p "957 questions" at bounding box center [720, 219] width 71 height 16
click at [701, 281] on p "736 questions" at bounding box center [753, 280] width 132 height 16
click at [722, 327] on h5 "Indian Polity" at bounding box center [723, 322] width 73 height 19
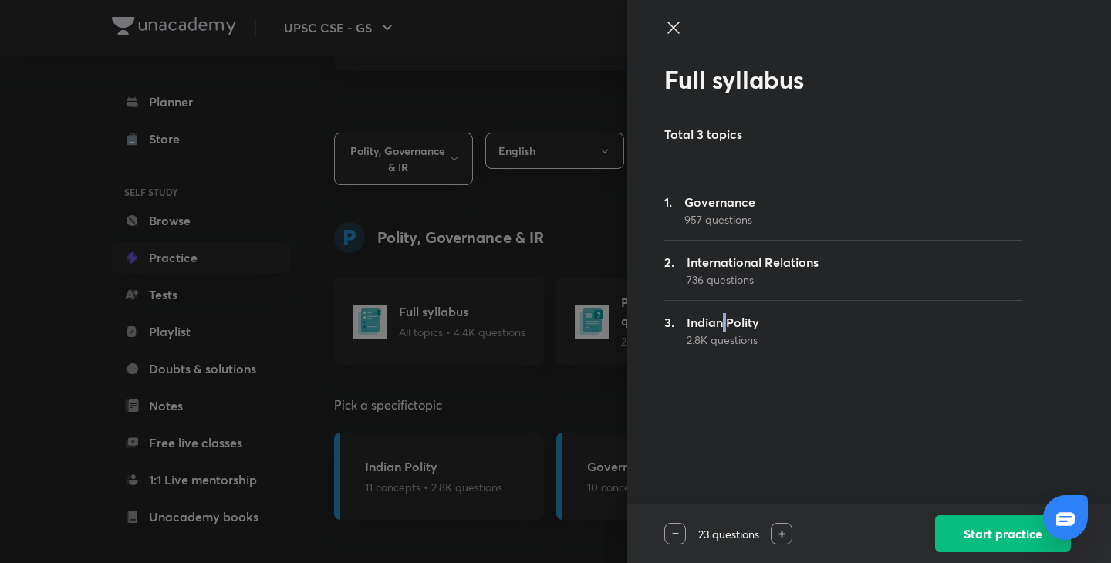
click at [722, 327] on h5 "Indian Polity" at bounding box center [723, 322] width 73 height 19
click at [513, 322] on div at bounding box center [555, 281] width 1111 height 563
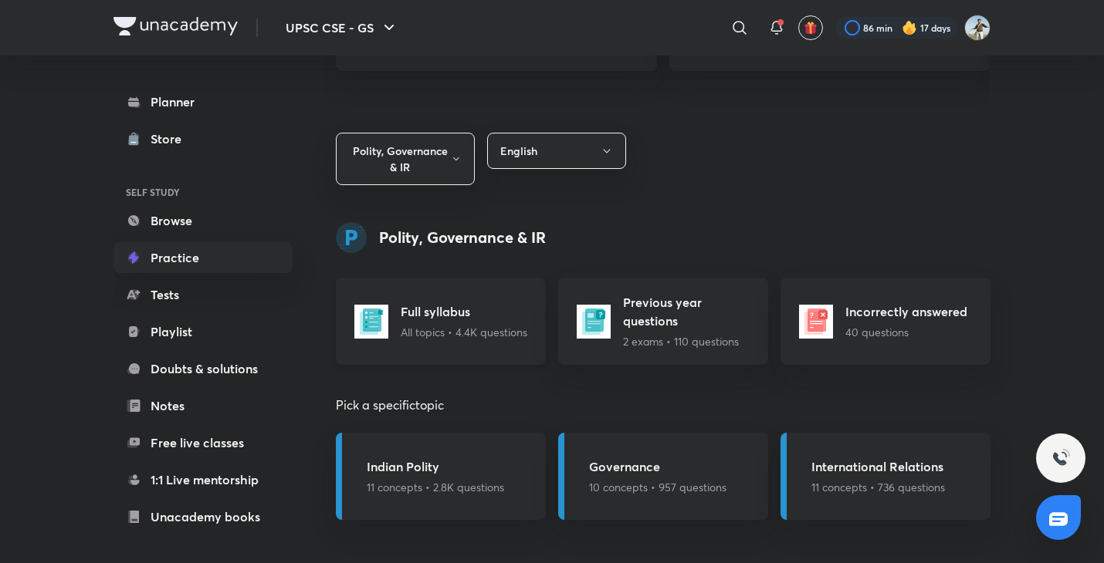
click at [528, 332] on div "Full syllabus All topics • 4.4K questions" at bounding box center [441, 321] width 210 height 87
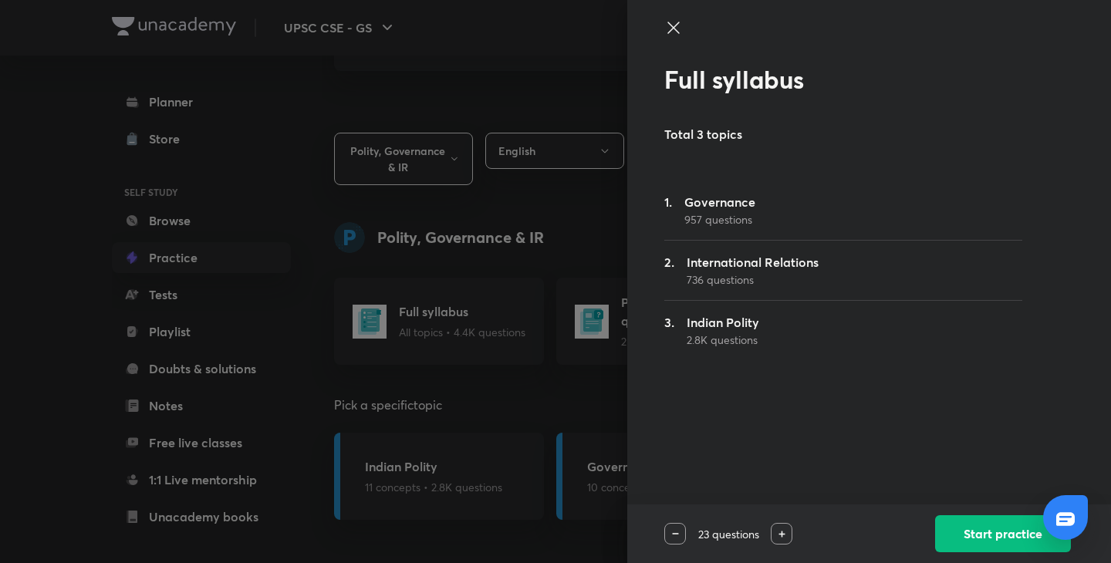
click at [602, 386] on div at bounding box center [555, 281] width 1111 height 563
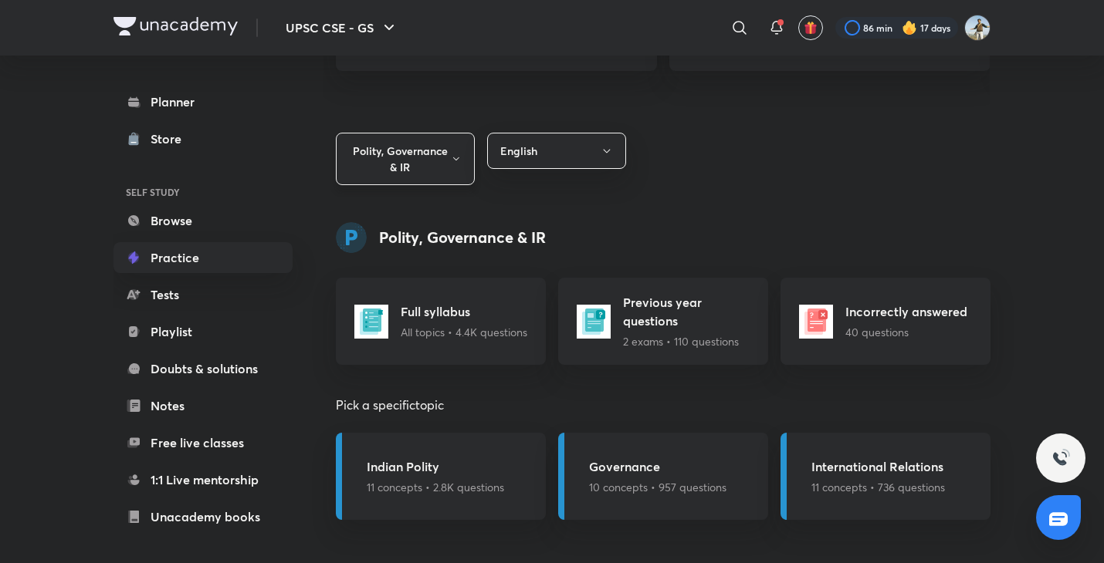
click at [465, 157] on button "Polity, Governance & IR" at bounding box center [405, 159] width 139 height 52
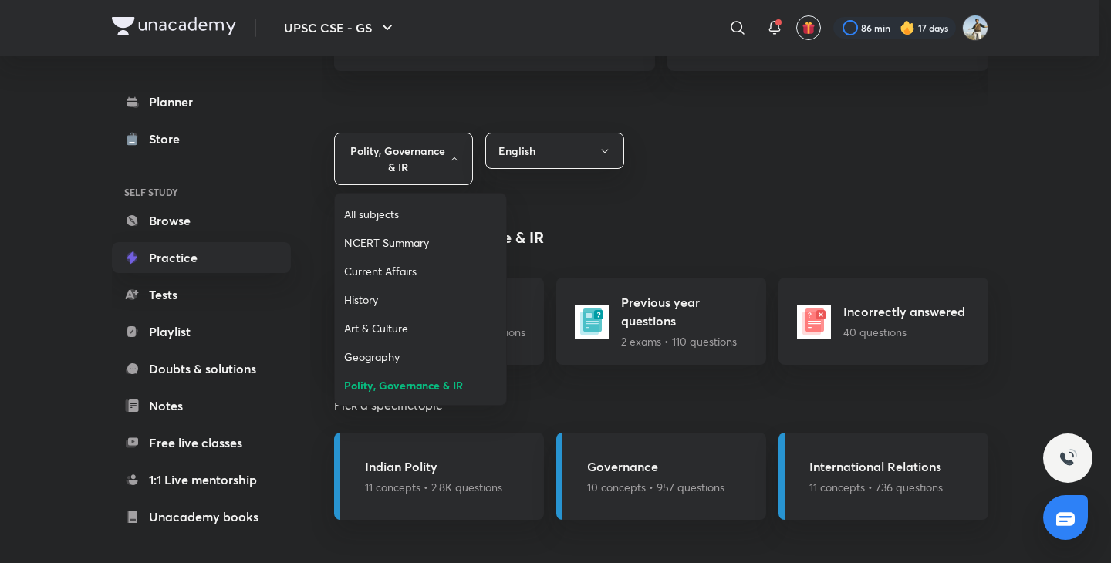
click at [397, 236] on span "NCERT Summary" at bounding box center [420, 243] width 153 height 16
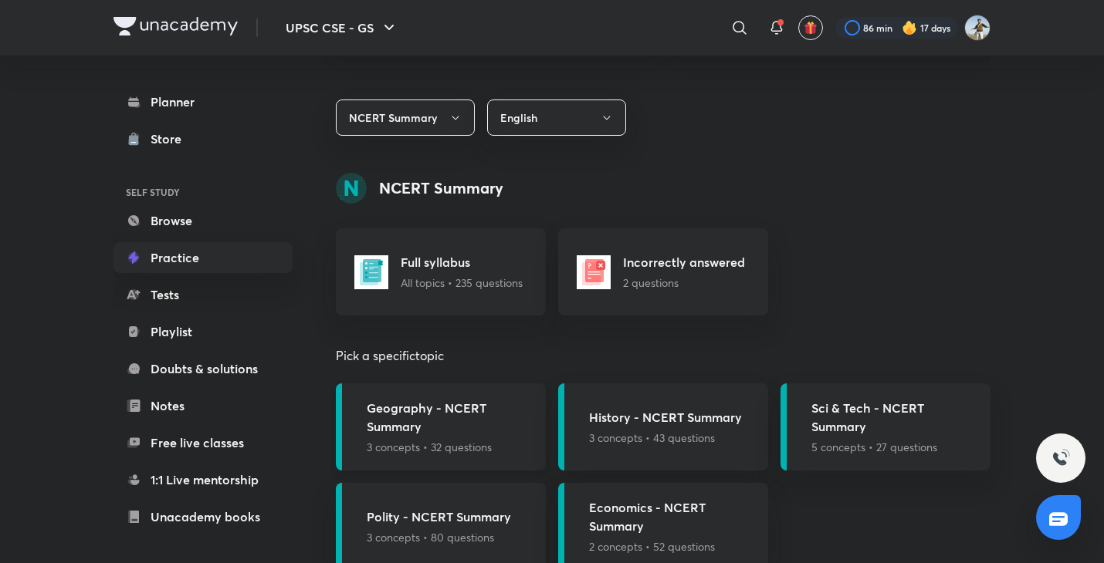
scroll to position [462, 0]
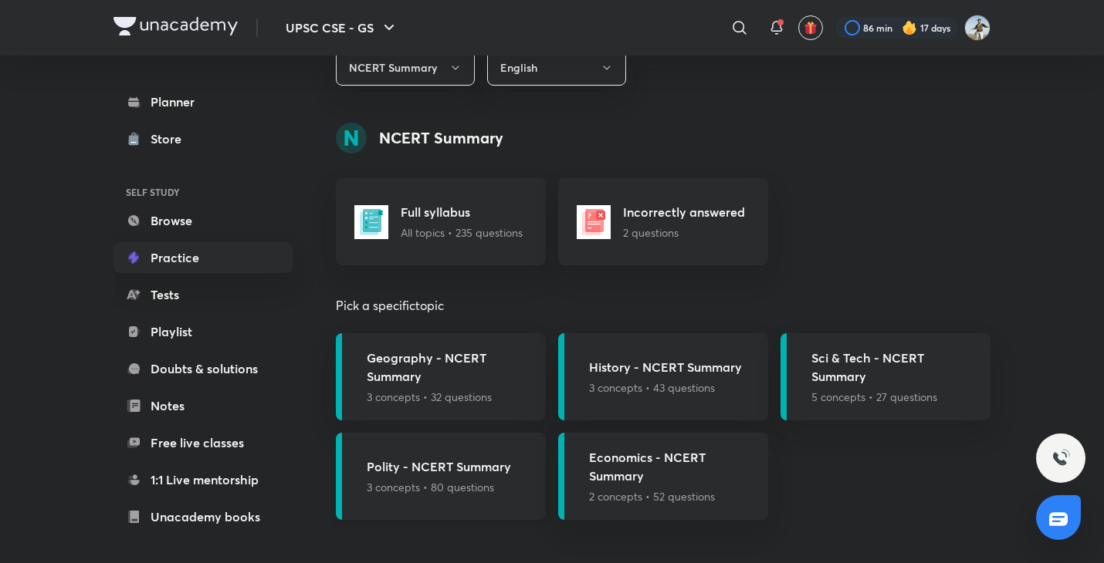
click at [480, 478] on div "Polity - NCERT Summary 3 concepts • 80 questions" at bounding box center [439, 477] width 144 height 38
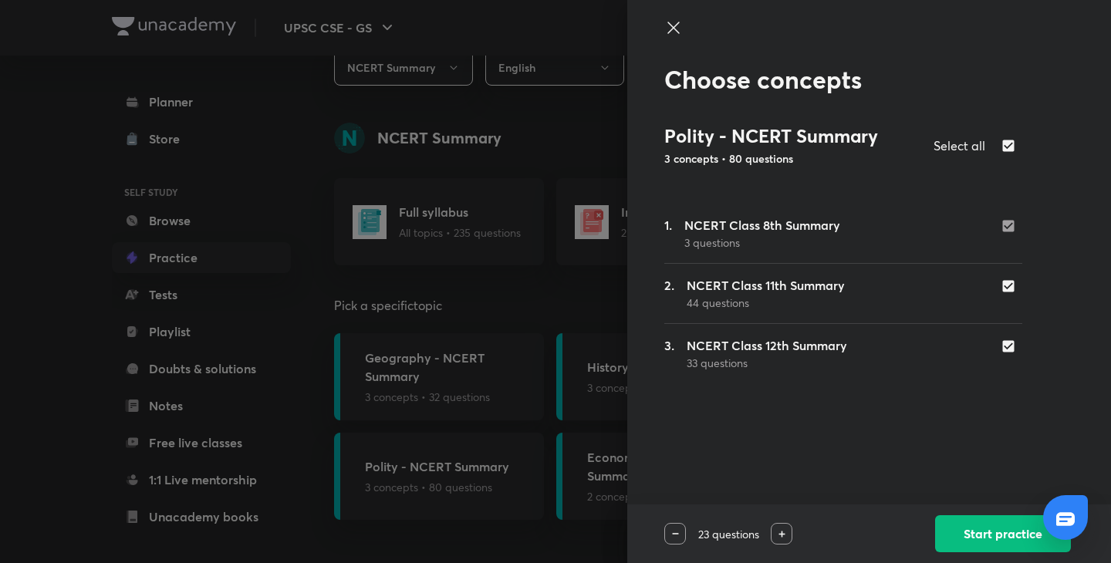
click at [679, 24] on icon at bounding box center [674, 28] width 19 height 19
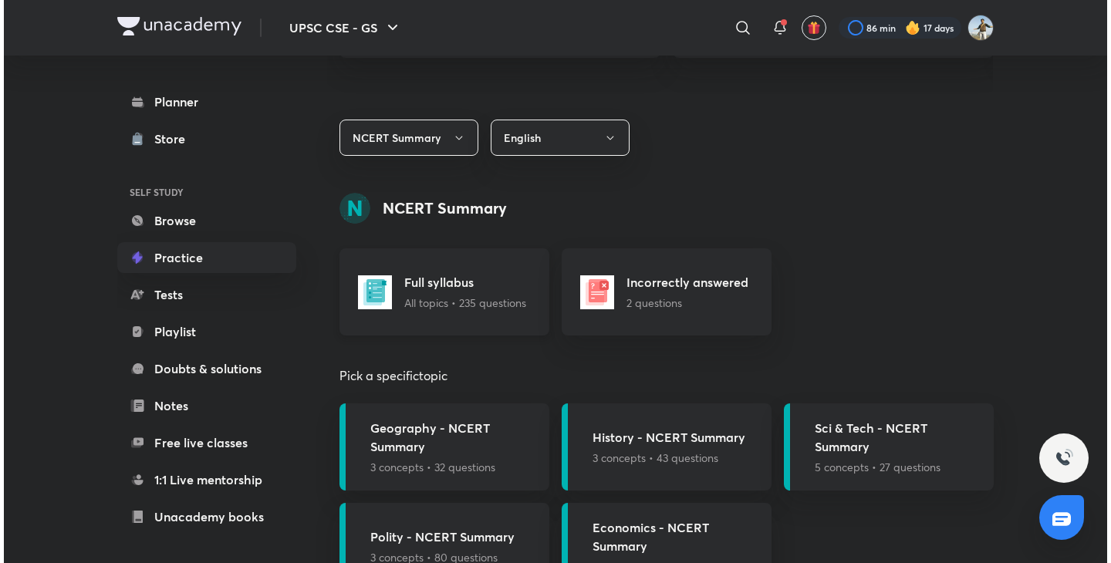
scroll to position [389, 0]
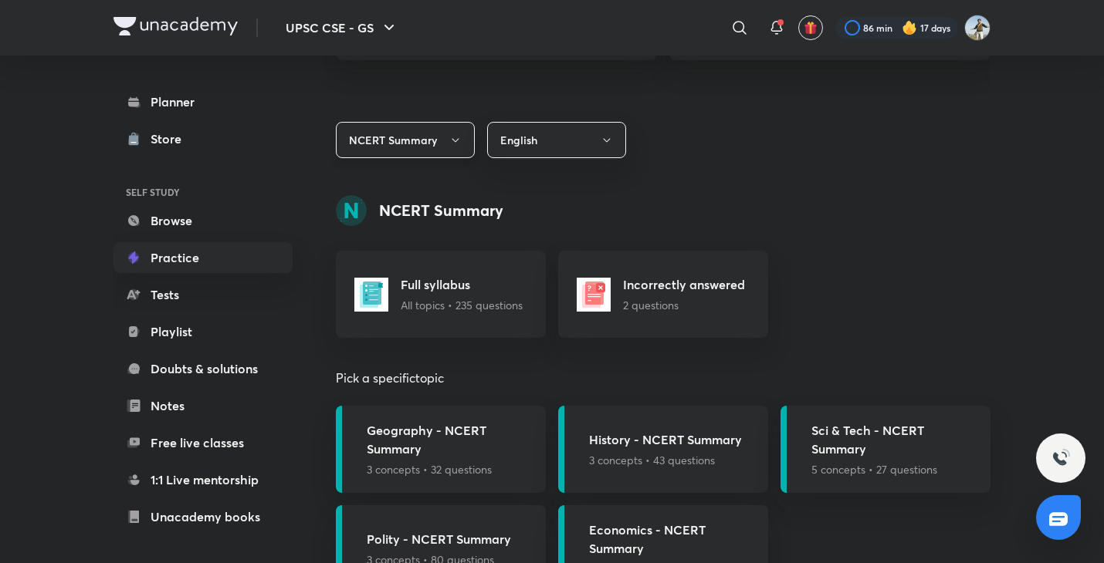
click at [454, 150] on button "NCERT Summary" at bounding box center [405, 140] width 139 height 36
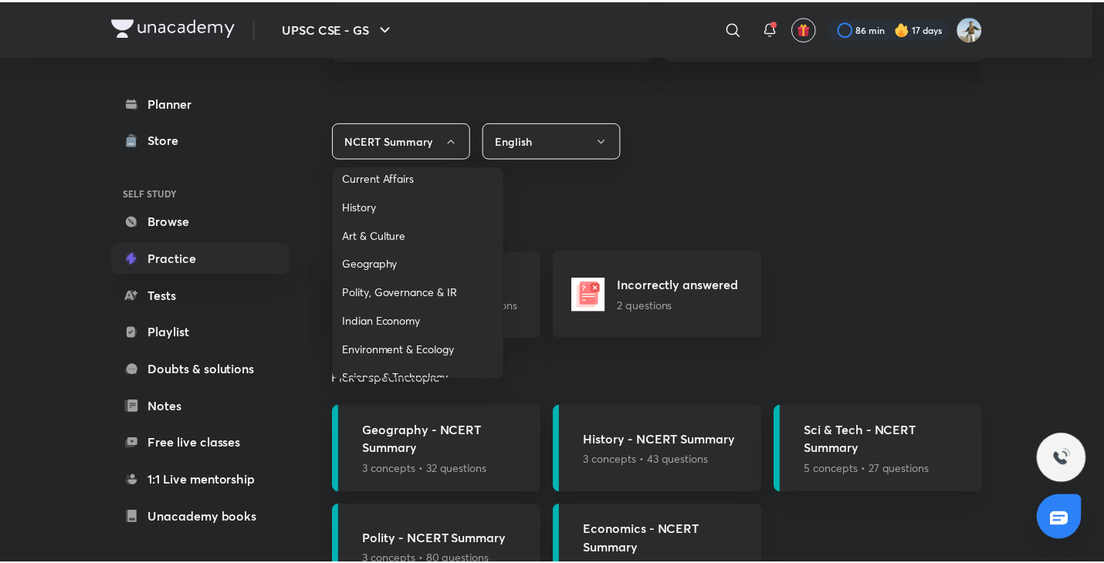
scroll to position [0, 0]
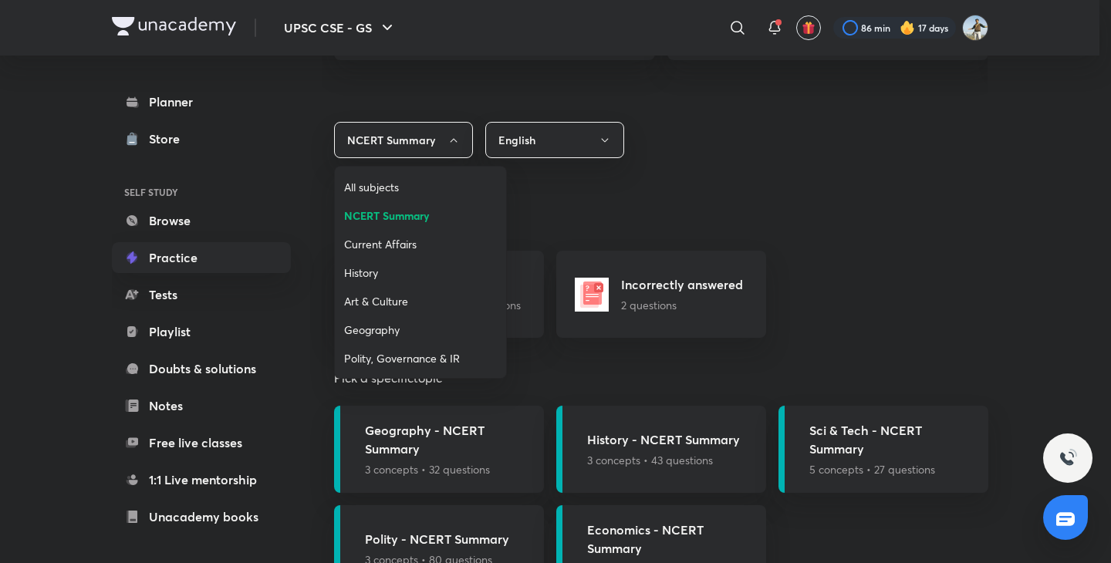
click at [406, 228] on li "NCERT Summary" at bounding box center [420, 215] width 171 height 29
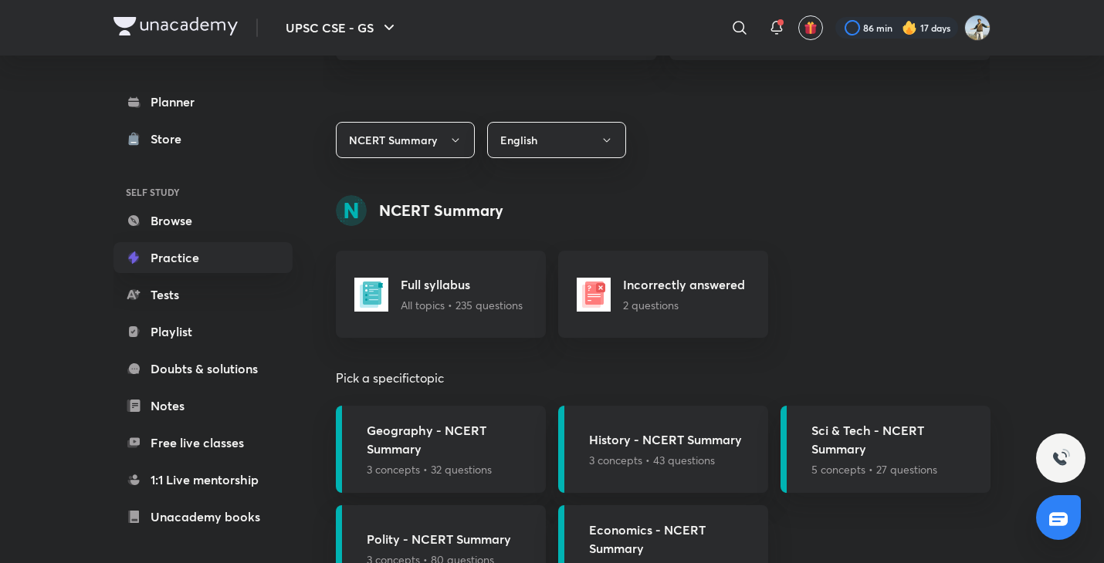
click at [406, 242] on div "NCERT Summary Full syllabus All topics • 235 questions Incorrectly answered 2 q…" at bounding box center [663, 415] width 654 height 441
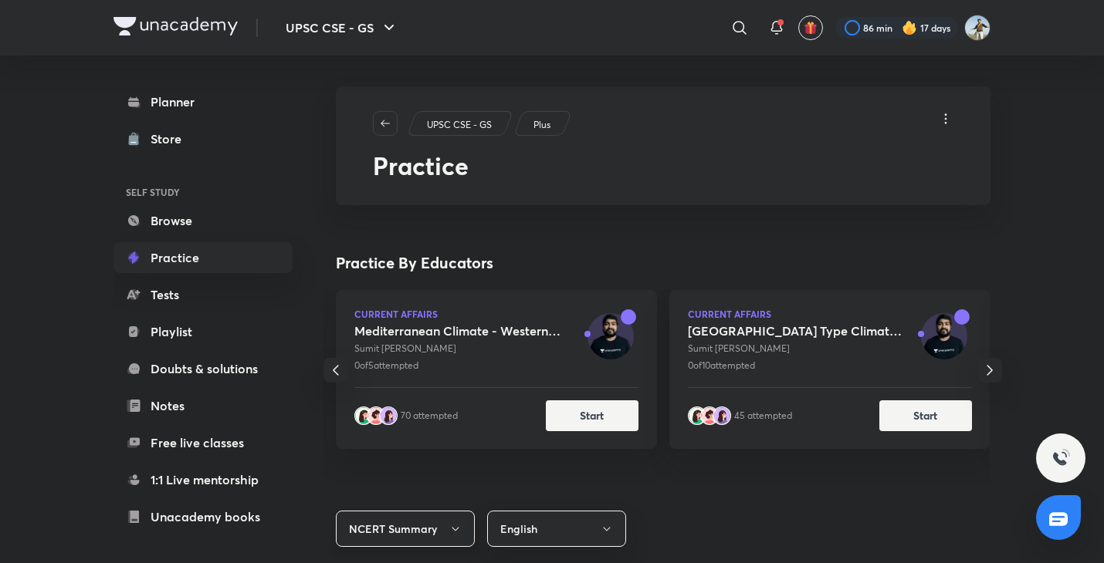
click at [435, 145] on div "UPSC CSE - GS Plus Practice" at bounding box center [663, 145] width 654 height 119
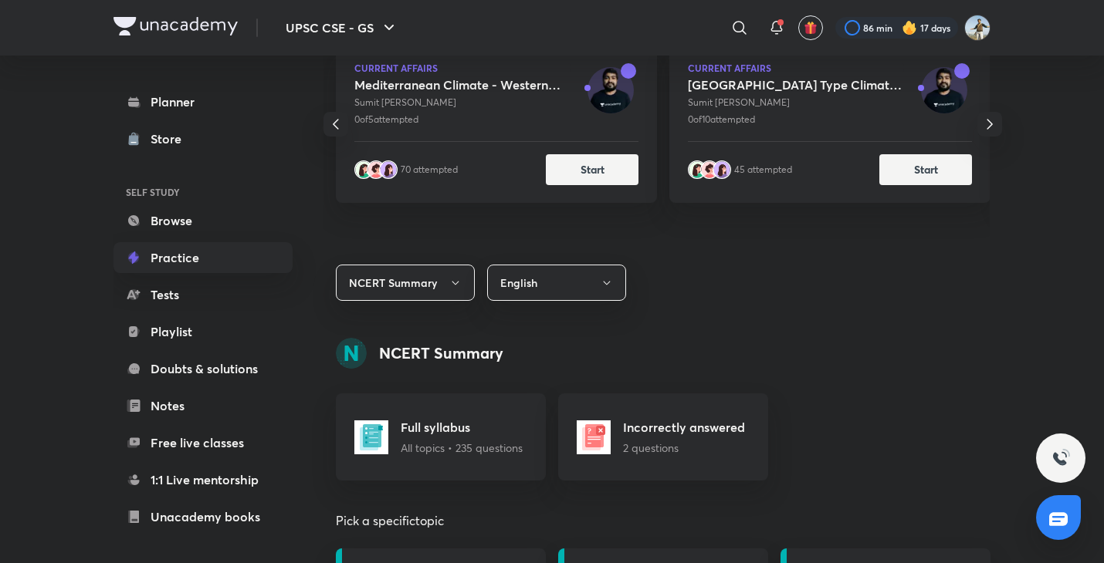
scroll to position [263, 0]
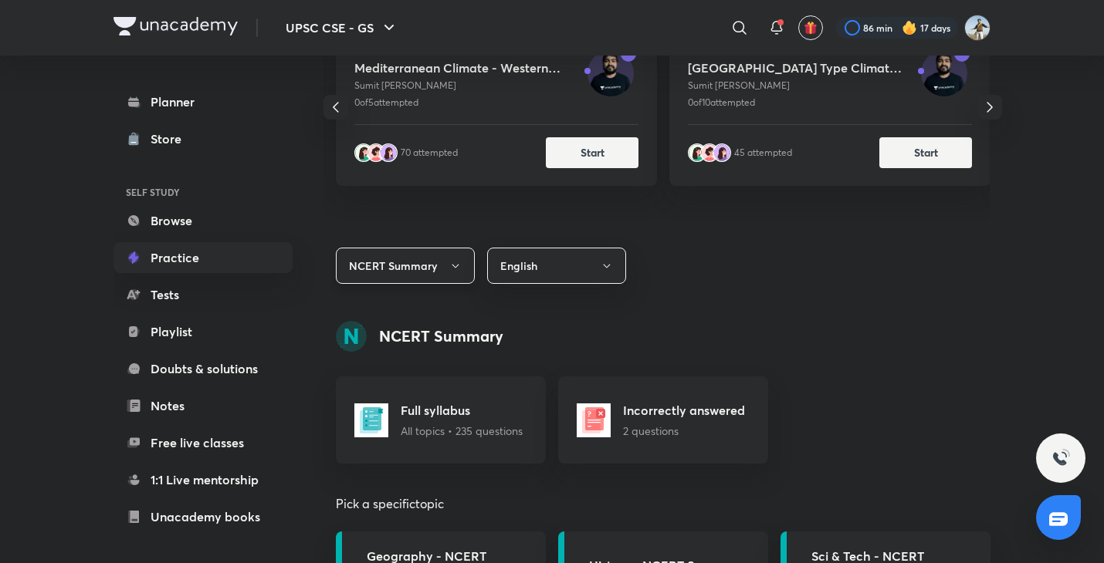
click at [455, 272] on icon "button" at bounding box center [455, 266] width 12 height 12
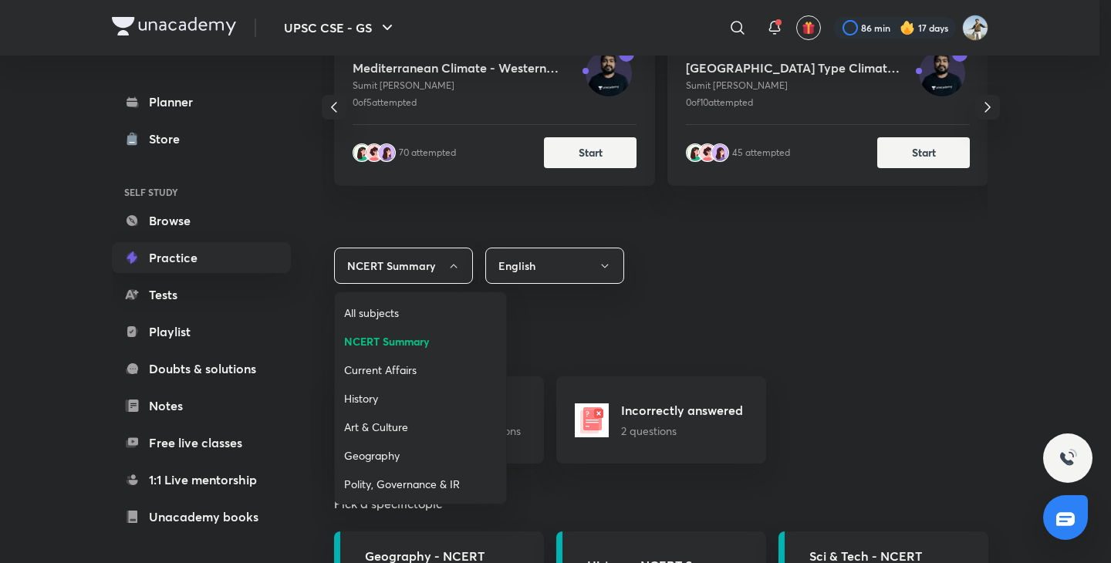
click at [386, 376] on span "Current Affairs" at bounding box center [420, 370] width 153 height 16
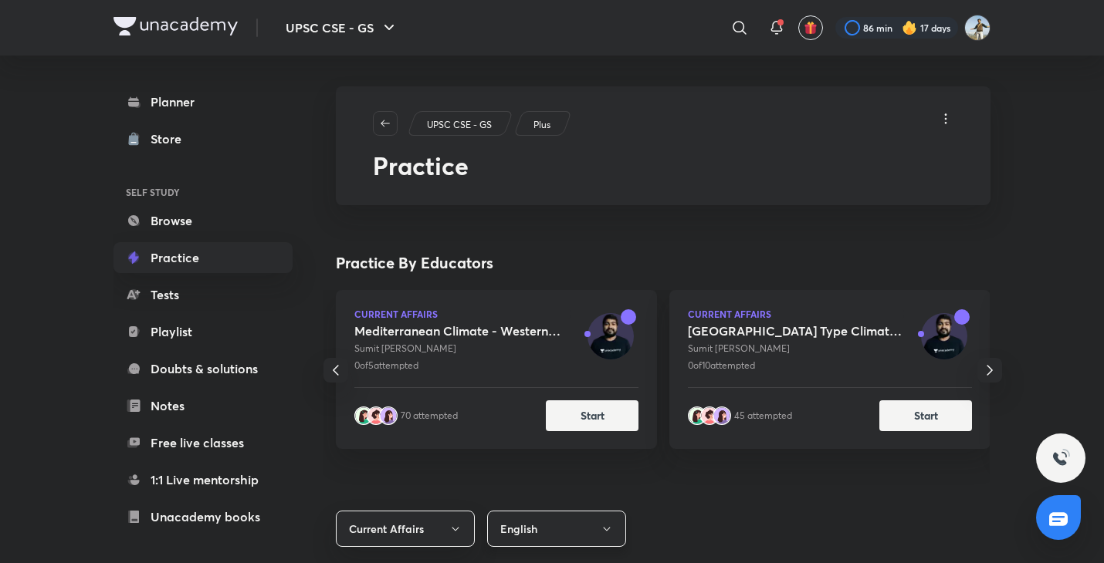
click at [534, 525] on button "English" at bounding box center [556, 529] width 139 height 36
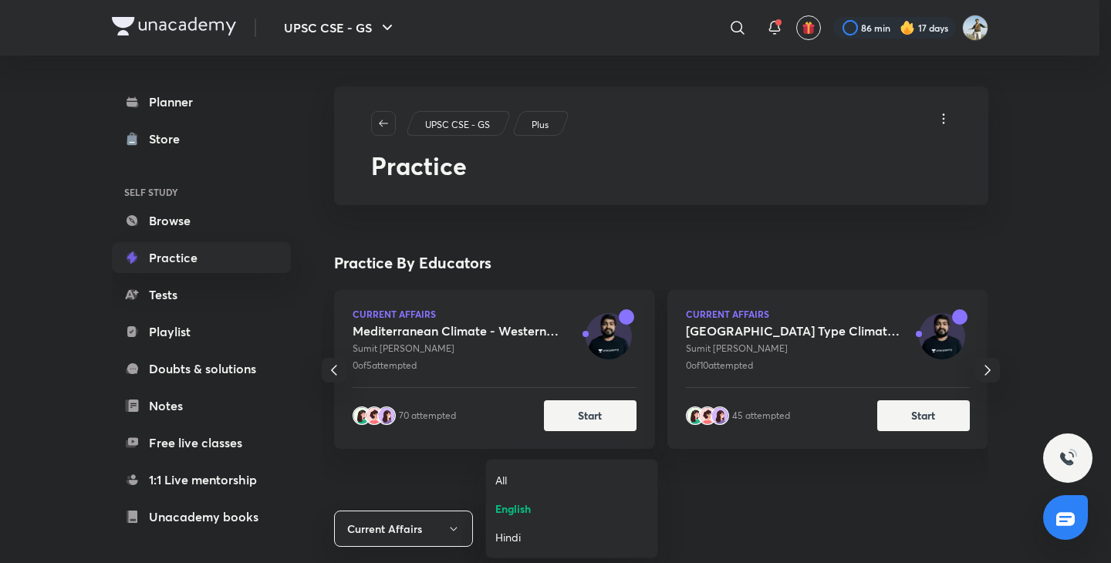
click at [523, 502] on span "English" at bounding box center [571, 509] width 153 height 16
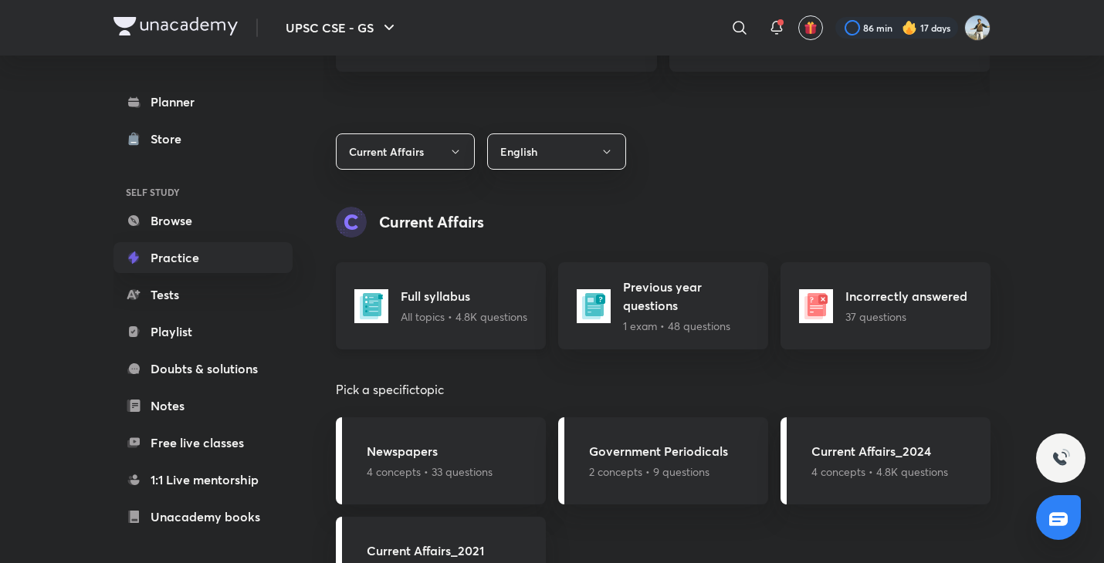
scroll to position [462, 0]
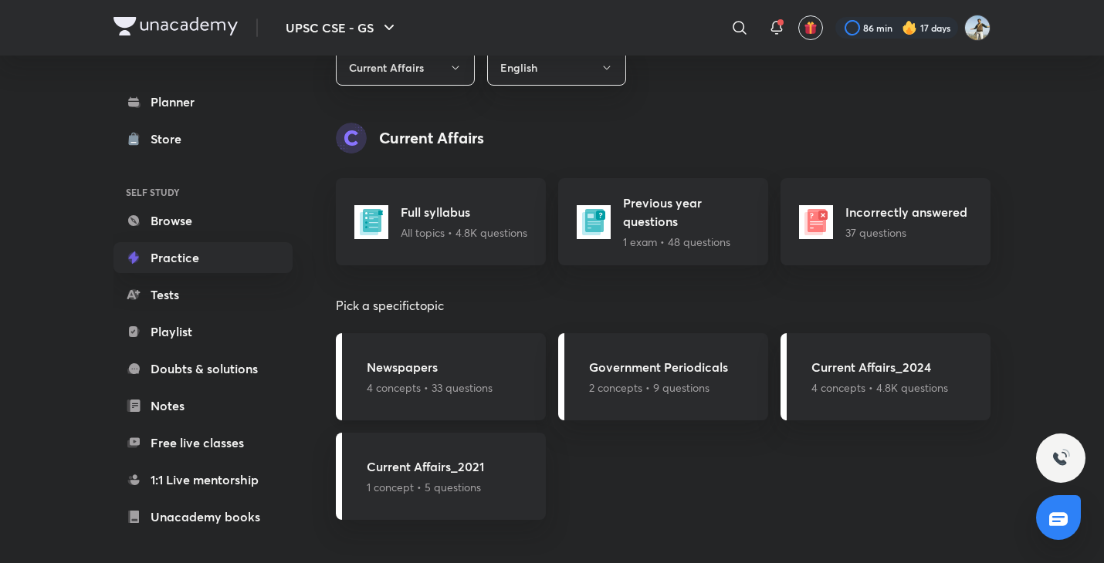
click at [467, 377] on div "Newspapers 4 concepts • 33 questions" at bounding box center [430, 377] width 126 height 38
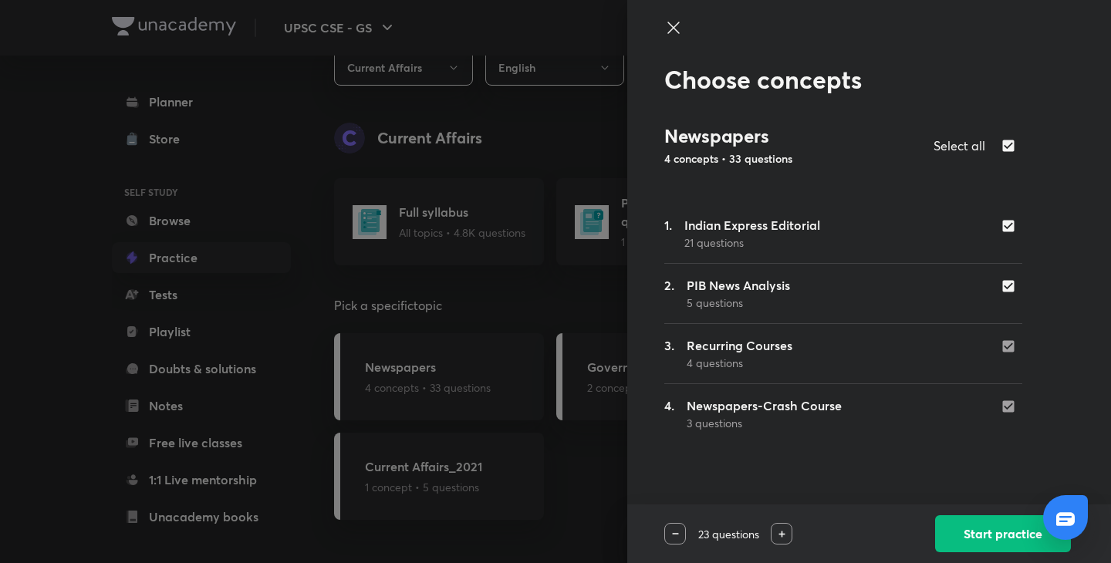
click at [678, 27] on icon at bounding box center [674, 28] width 19 height 19
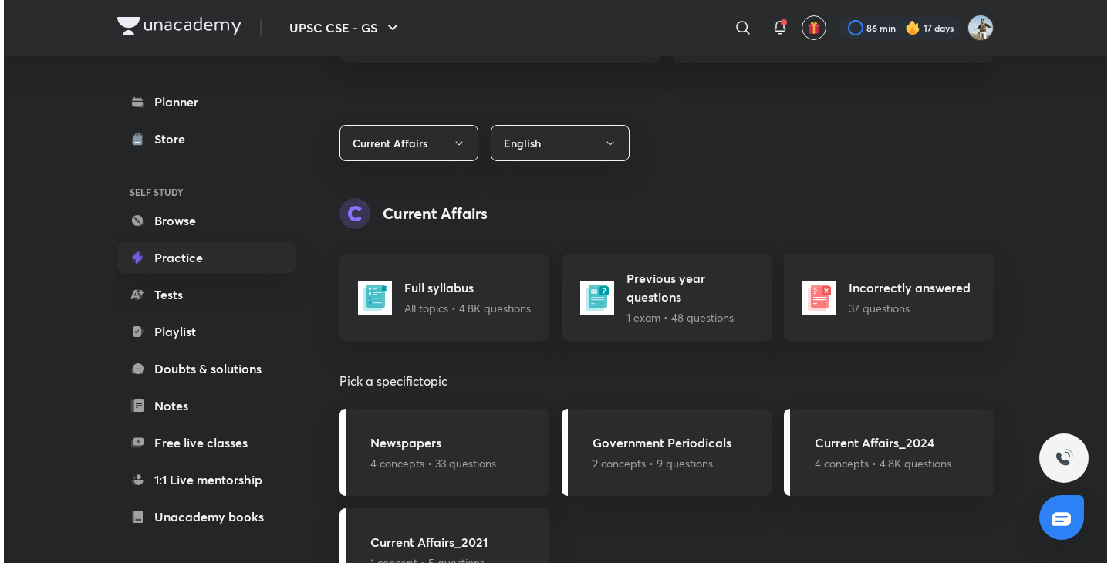
scroll to position [387, 0]
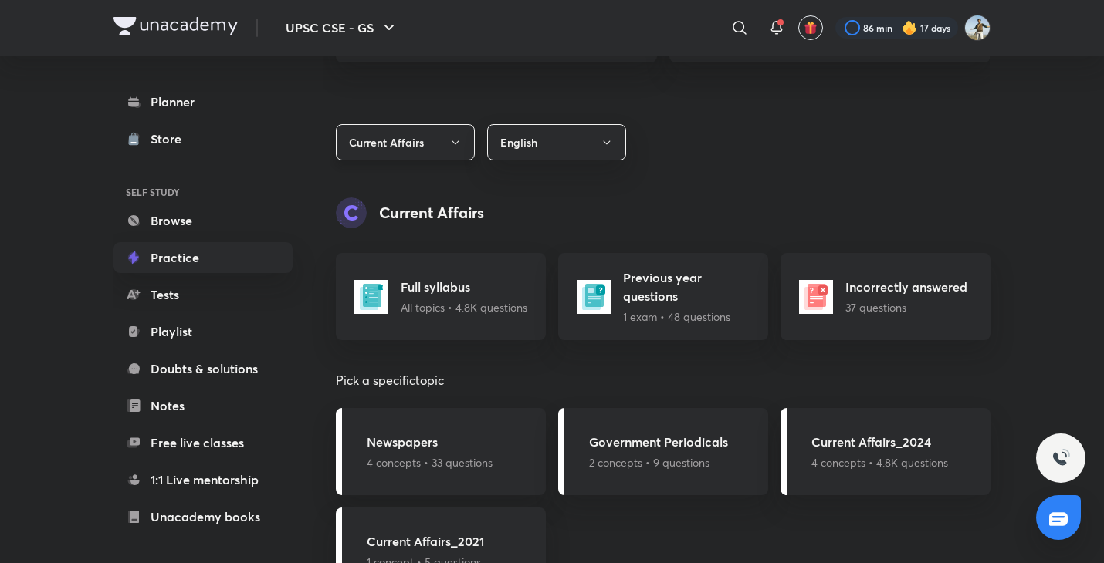
click at [454, 137] on icon "button" at bounding box center [455, 143] width 12 height 12
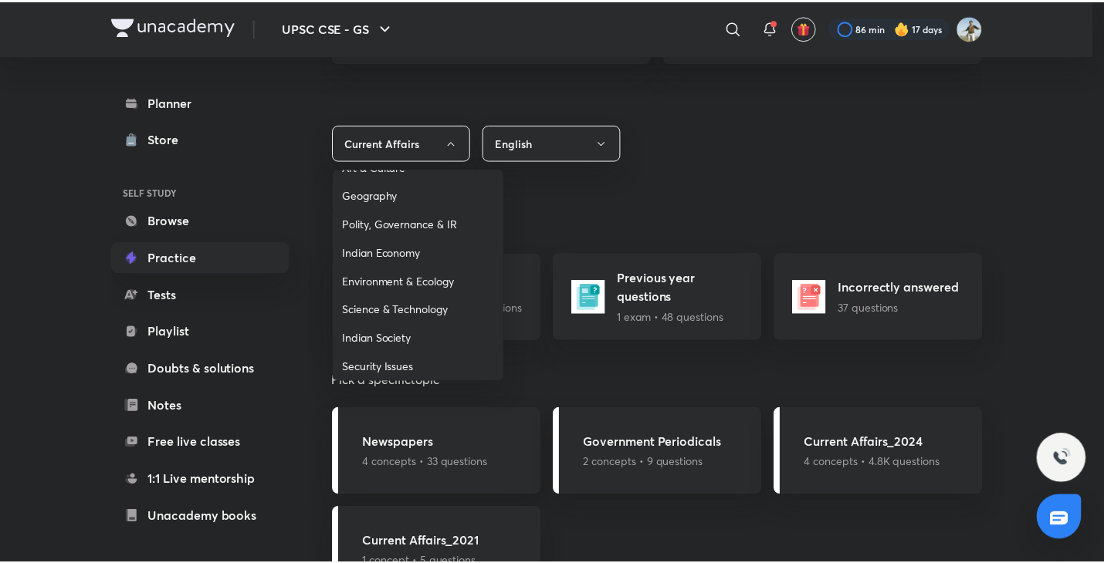
scroll to position [90, 0]
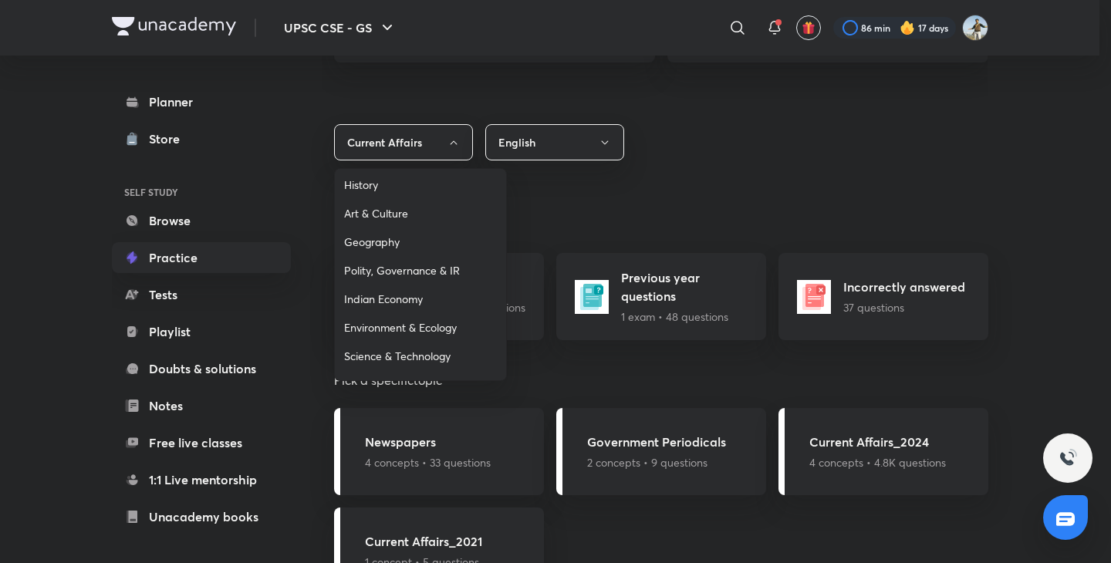
click at [374, 190] on span "History" at bounding box center [420, 185] width 153 height 16
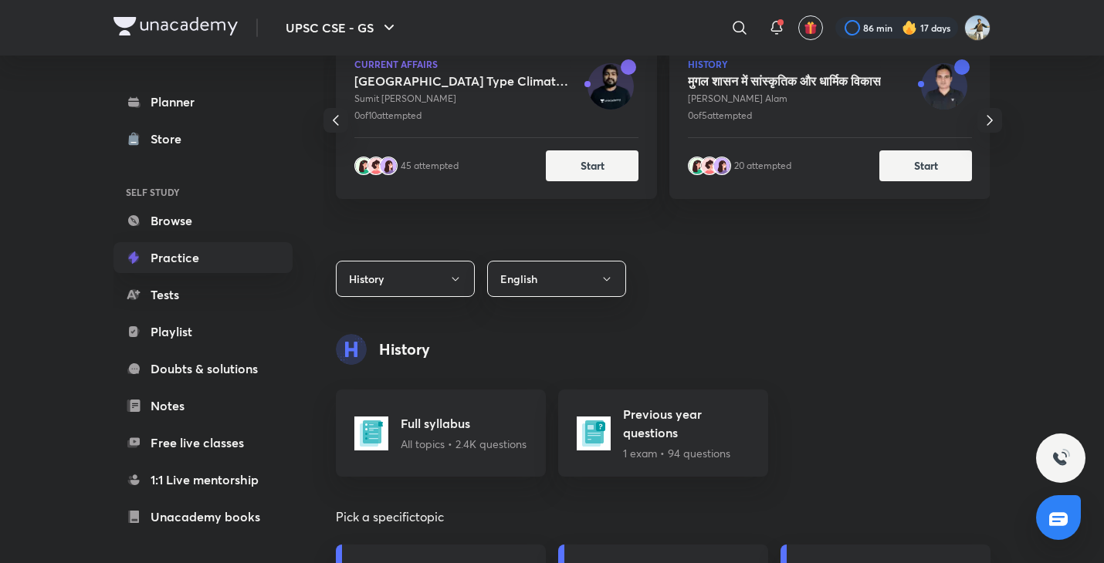
scroll to position [254, 0]
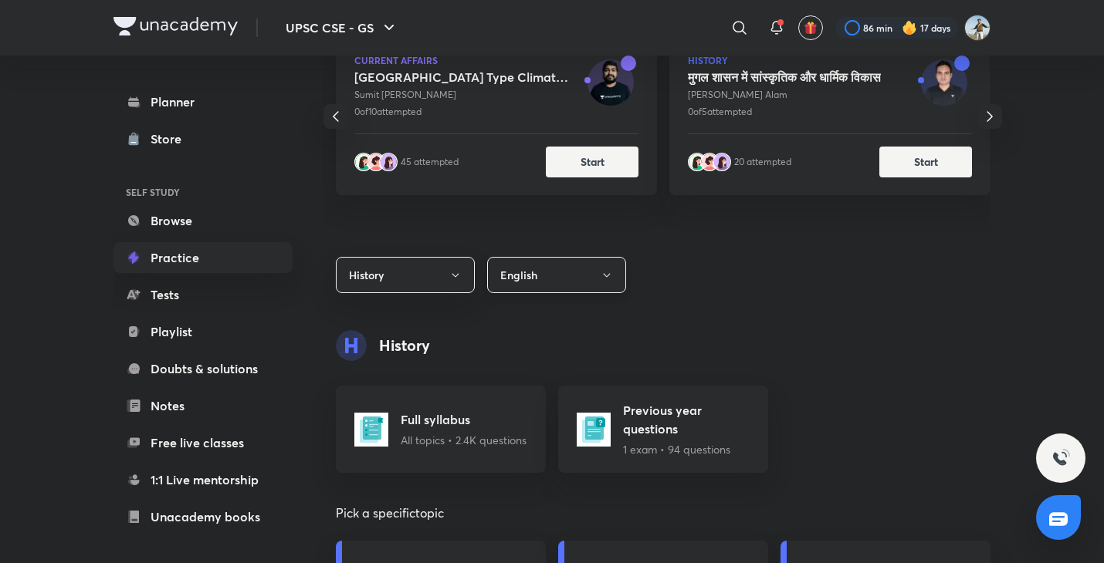
click at [575, 284] on button "English" at bounding box center [556, 275] width 139 height 36
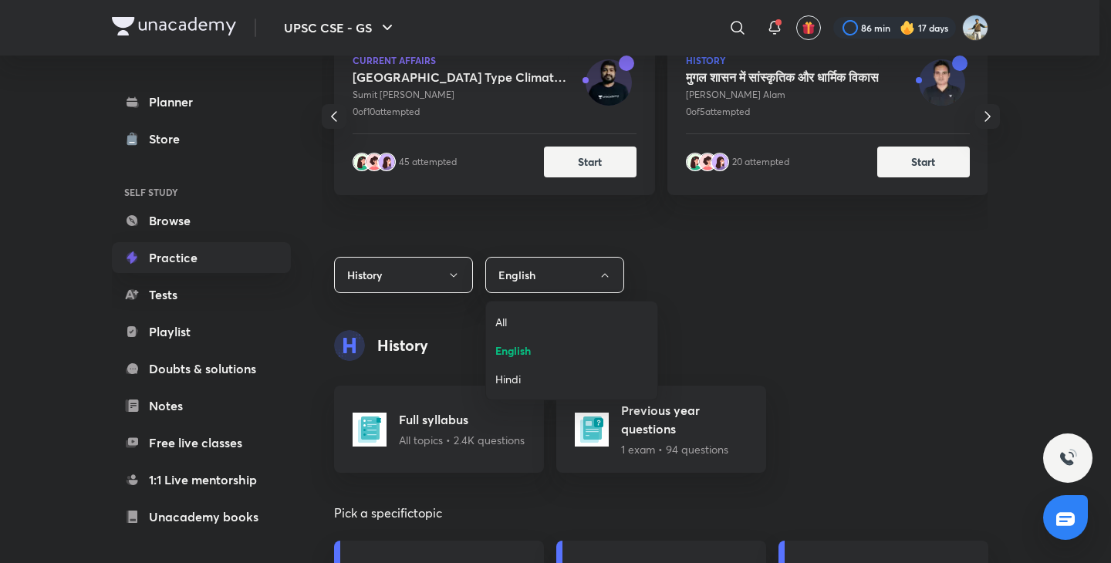
click at [527, 346] on span "English" at bounding box center [571, 351] width 153 height 16
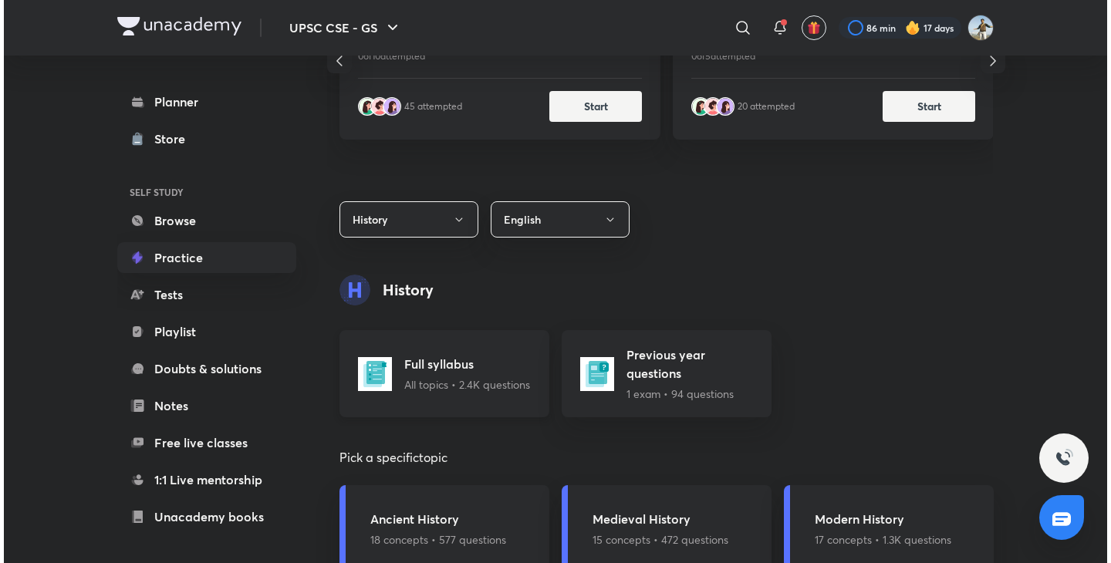
scroll to position [462, 0]
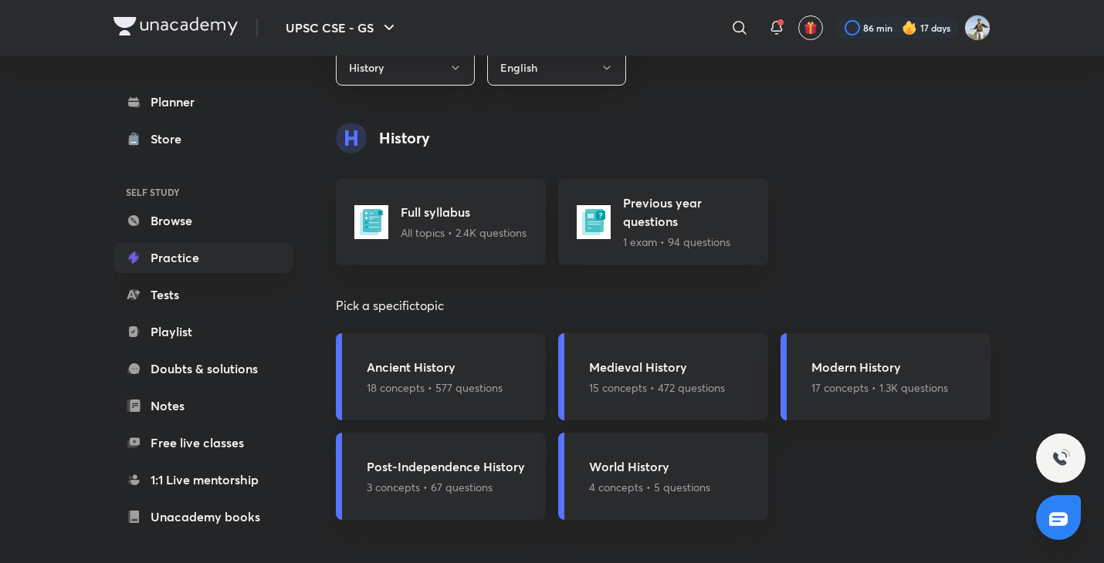
click at [482, 383] on p "18 concepts • 577 questions" at bounding box center [435, 388] width 136 height 16
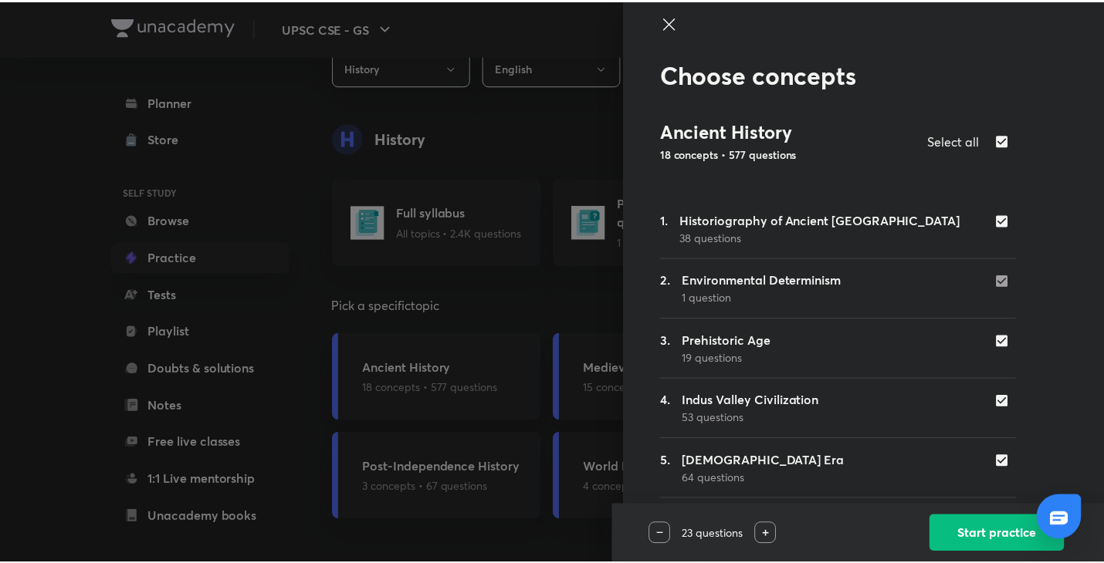
scroll to position [0, 0]
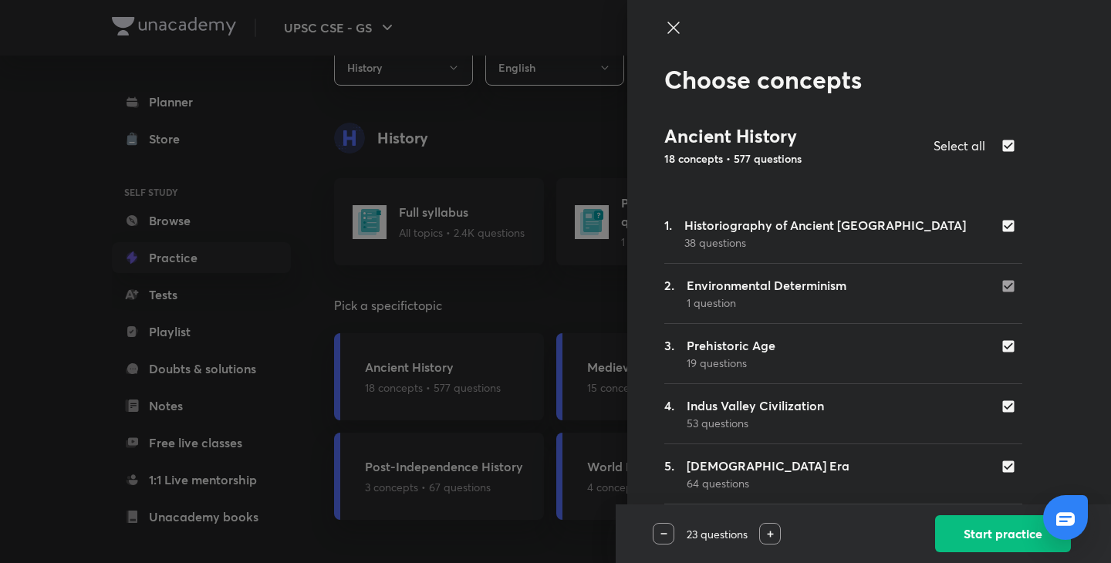
click at [668, 31] on icon at bounding box center [674, 28] width 12 height 12
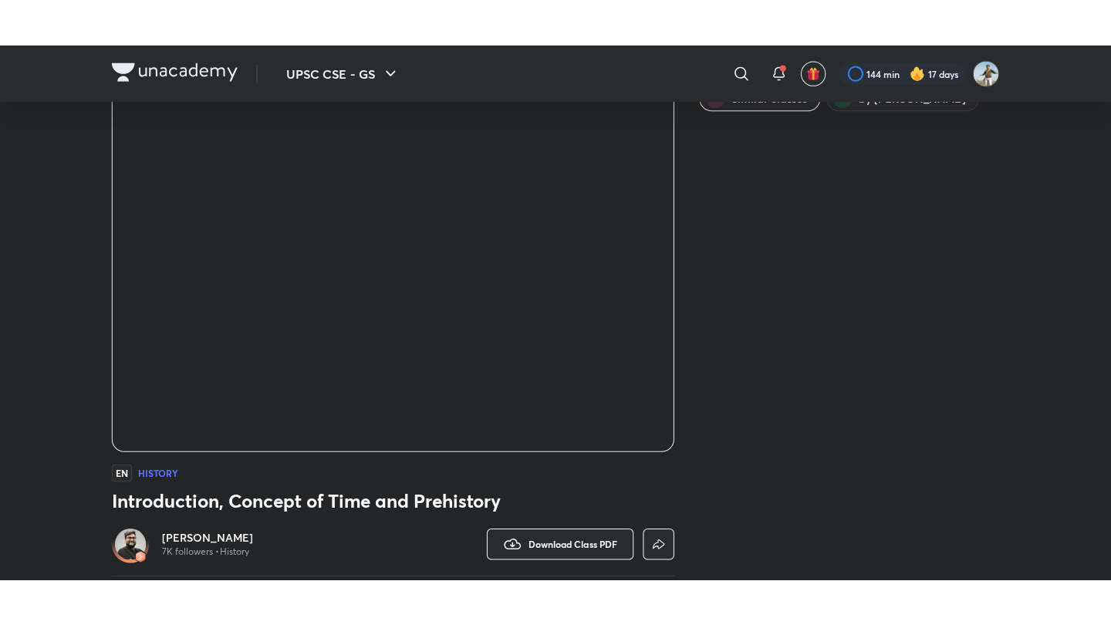
scroll to position [75, 0]
